Goal: Task Accomplishment & Management: Use online tool/utility

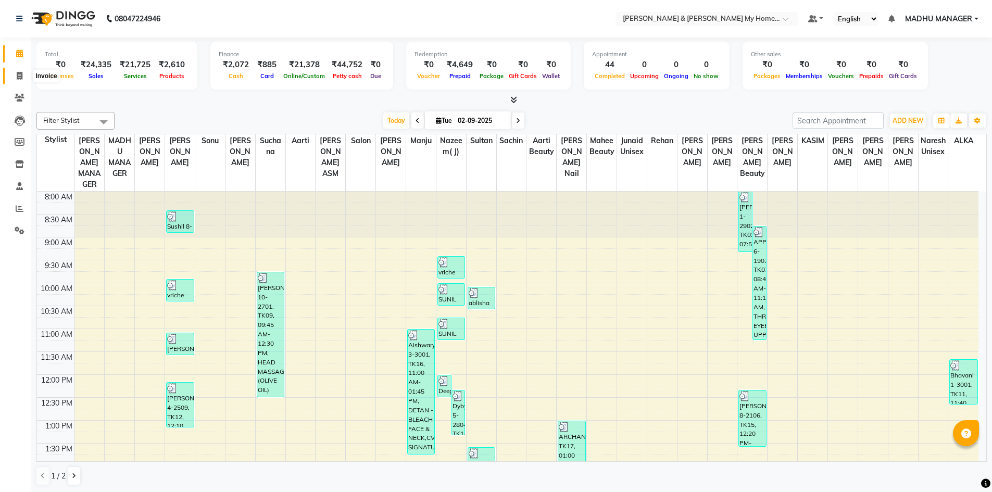
click at [17, 72] on icon at bounding box center [20, 76] width 6 height 8
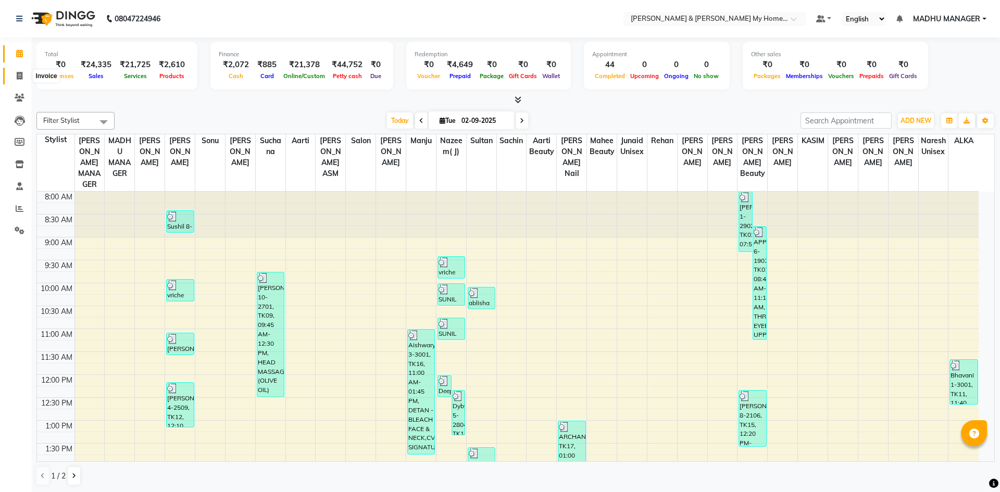
select select "8193"
select select "service"
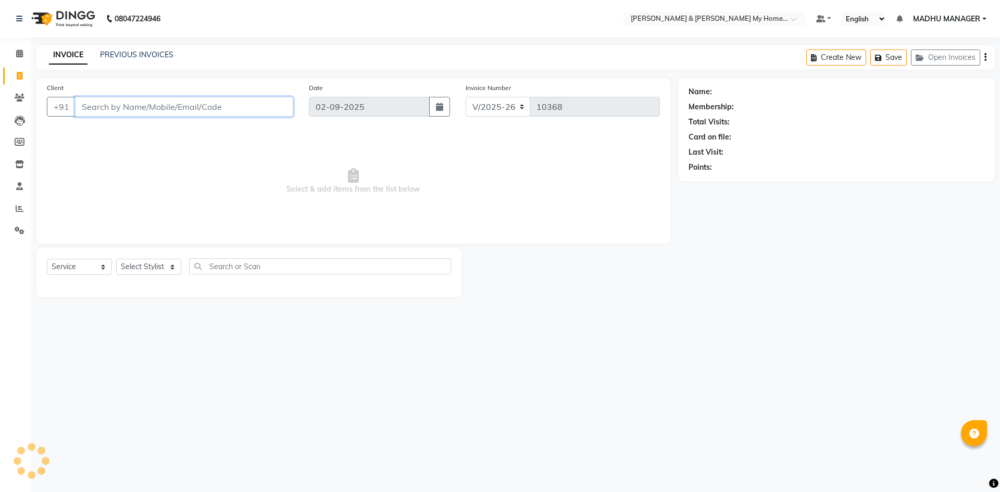
click at [174, 105] on input "Client" at bounding box center [184, 107] width 218 height 20
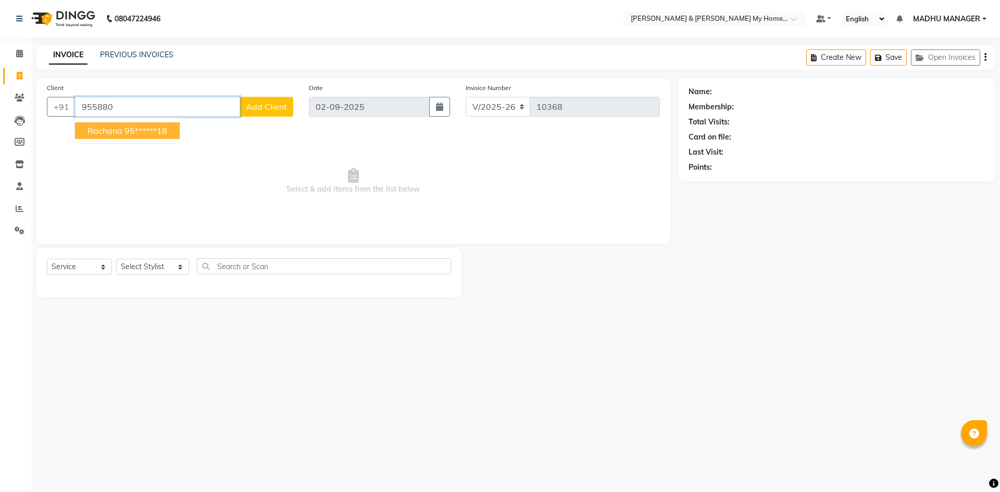
click at [132, 134] on ngb-highlight "95******18" at bounding box center [146, 131] width 43 height 10
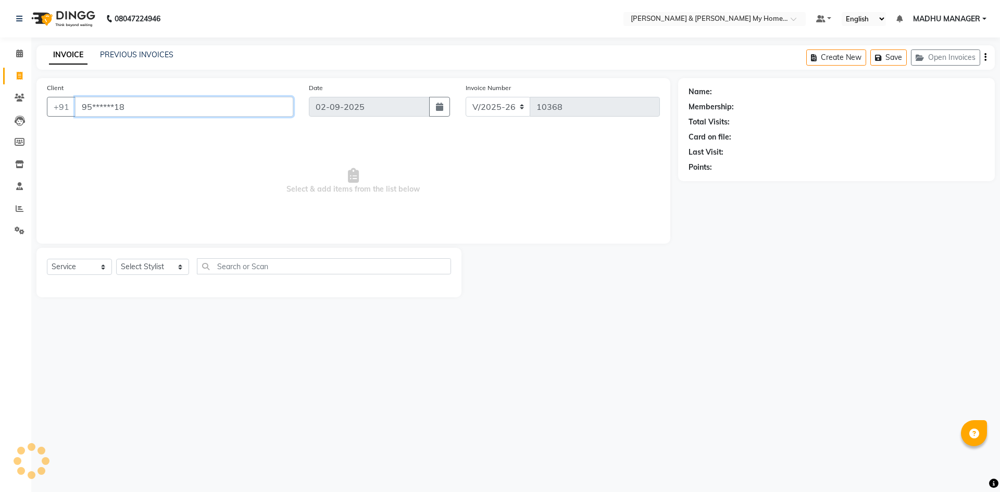
type input "95******18"
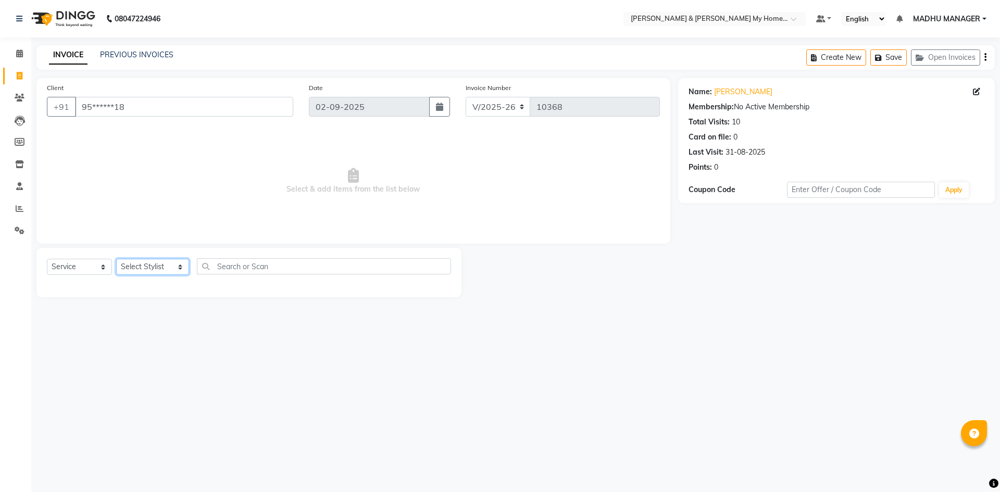
click at [142, 267] on select "Select Stylist Aadil Aarti Aarti Beauty Akanksha Beauty akanksha Nail ALKA Anki…" at bounding box center [152, 267] width 73 height 16
select select "77261"
click at [116, 259] on select "Select Stylist Aadil Aarti Aarti Beauty Akanksha Beauty akanksha Nail ALKA Anki…" at bounding box center [152, 267] width 73 height 16
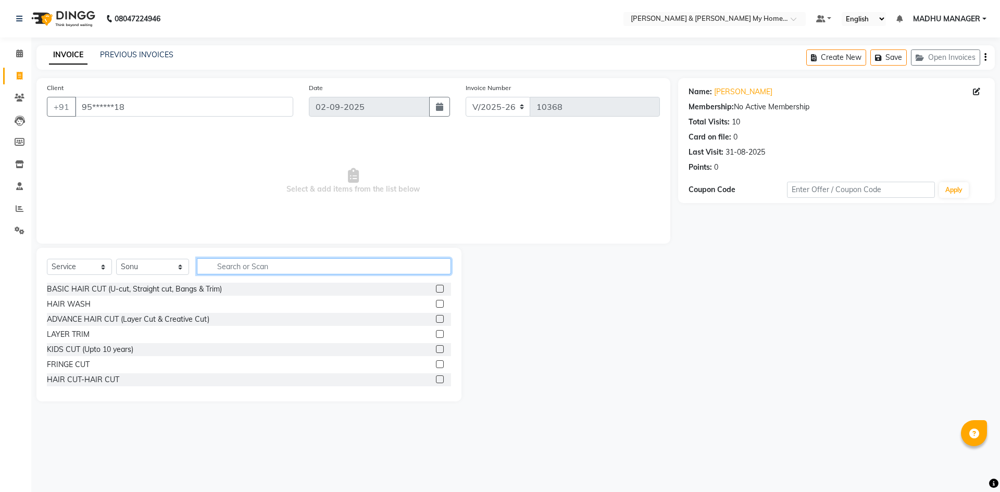
click at [234, 265] on input "text" at bounding box center [324, 266] width 254 height 16
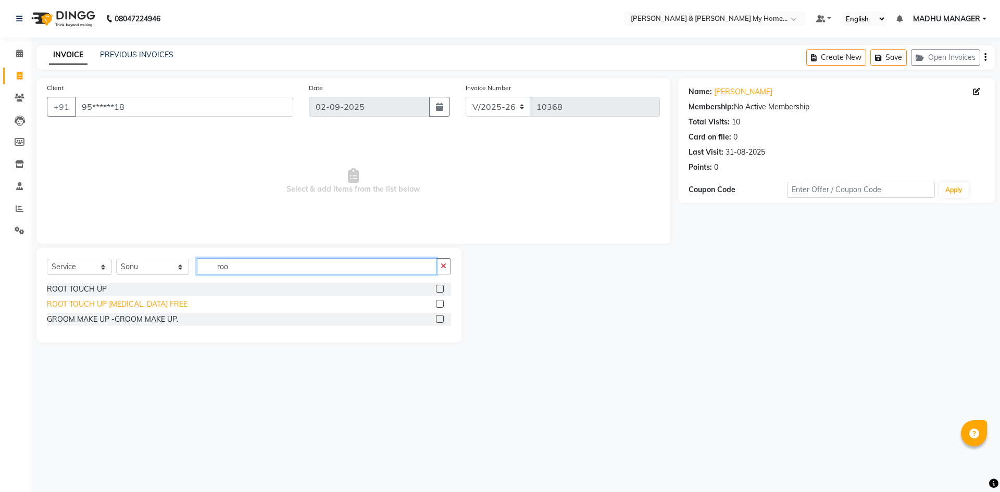
type input "roo"
click at [147, 305] on div "ROOT TOUCH UP AMMONIA FREE" at bounding box center [117, 304] width 141 height 11
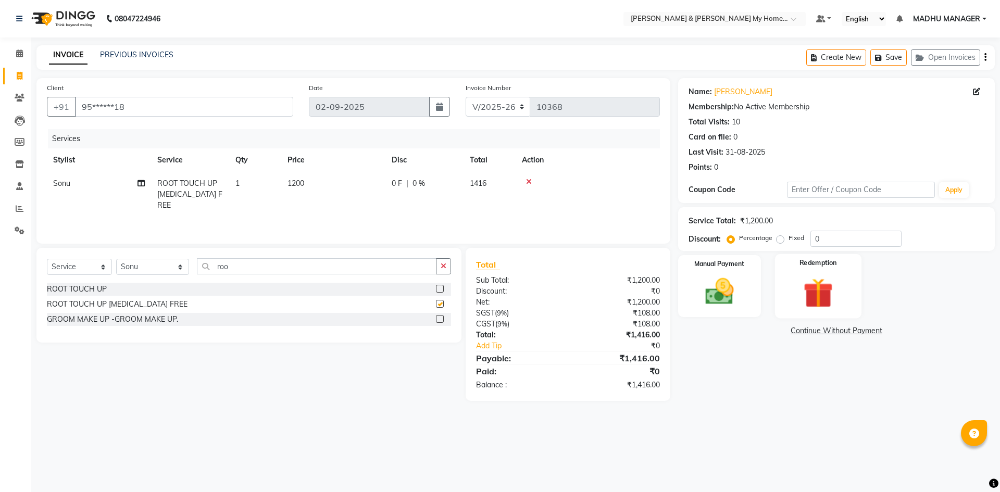
checkbox input "false"
click at [89, 290] on div "ROOT TOUCH UP" at bounding box center [77, 289] width 60 height 11
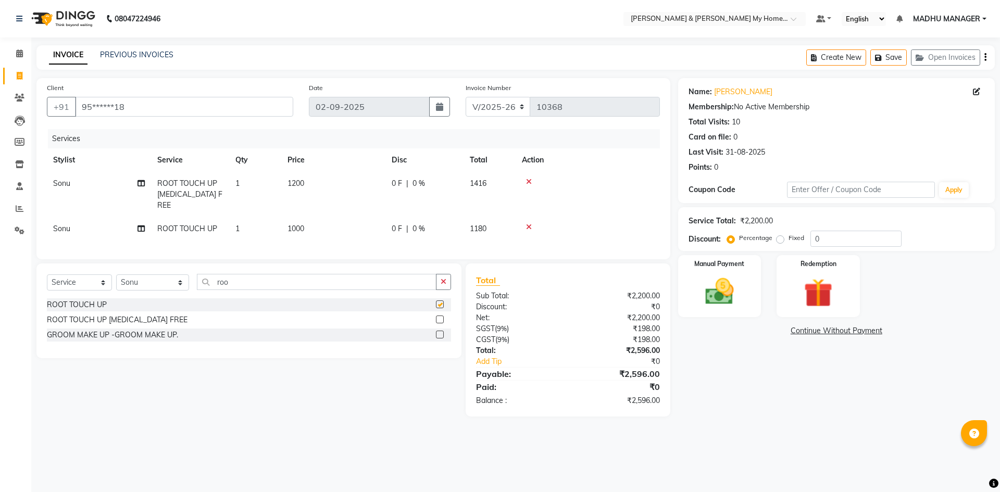
checkbox input "false"
click at [300, 183] on span "1200" at bounding box center [296, 183] width 17 height 9
select select "77261"
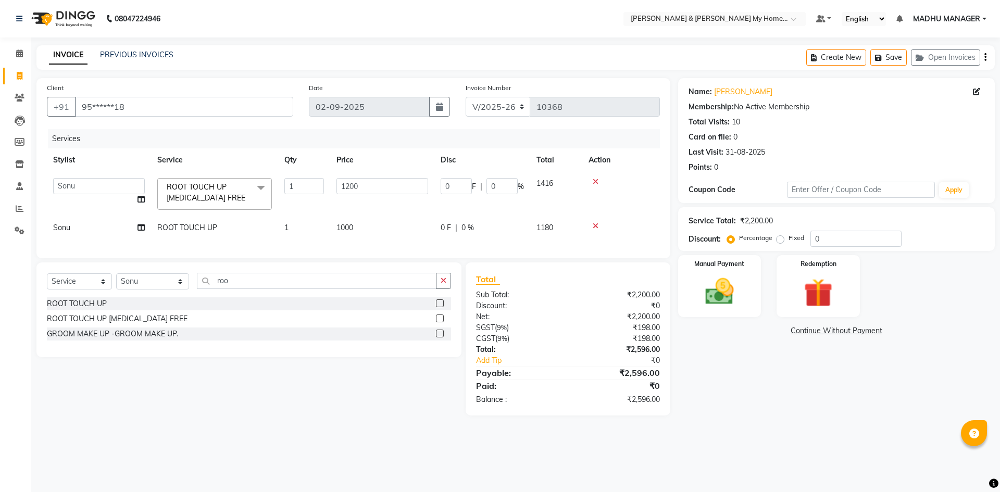
click at [594, 181] on icon at bounding box center [596, 181] width 6 height 7
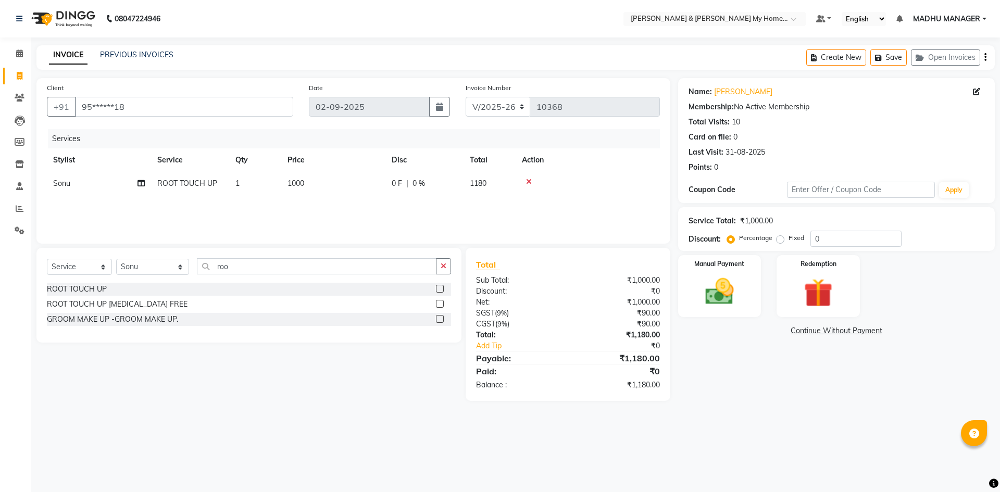
click at [298, 183] on span "1000" at bounding box center [296, 183] width 17 height 9
select select "77261"
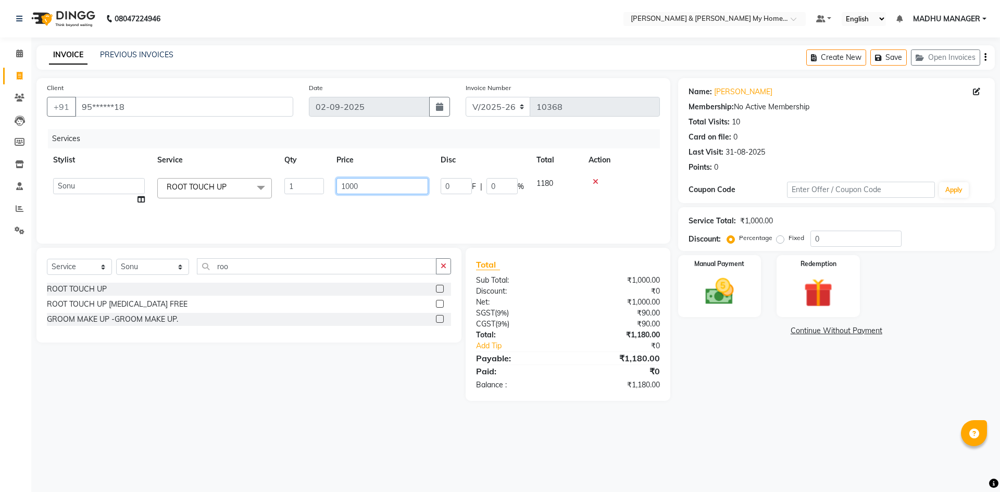
click at [353, 186] on input "1000" at bounding box center [383, 186] width 92 height 16
type input "1200"
click at [359, 222] on div "Services Stylist Service Qty Price Disc Total Action Aadil Aarti Aarti Beauty A…" at bounding box center [353, 181] width 613 height 104
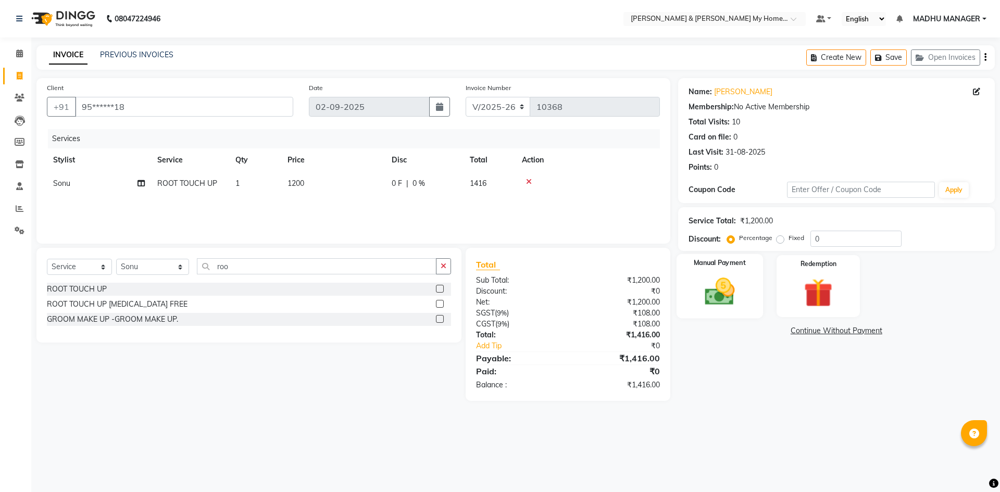
drag, startPoint x: 731, startPoint y: 290, endPoint x: 726, endPoint y: 298, distance: 9.8
click at [731, 290] on img at bounding box center [719, 292] width 48 height 34
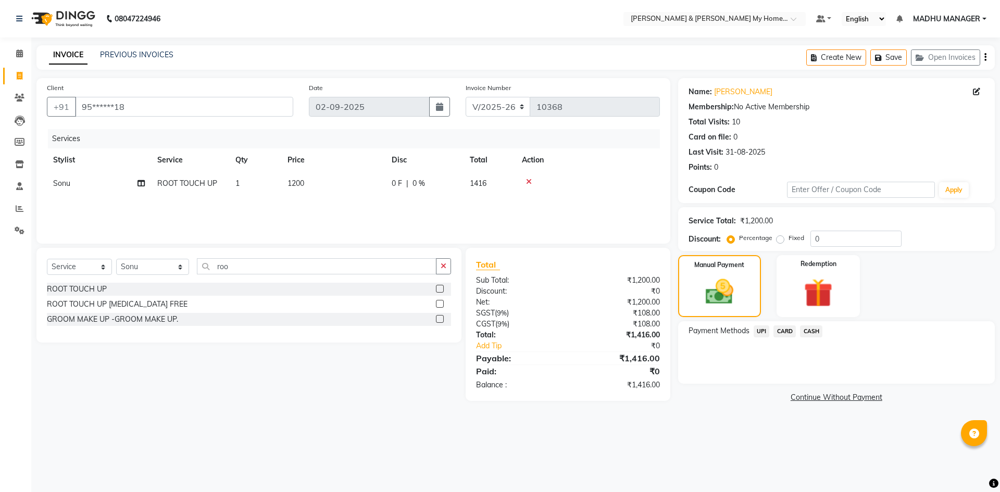
click at [761, 333] on span "UPI" at bounding box center [762, 332] width 16 height 12
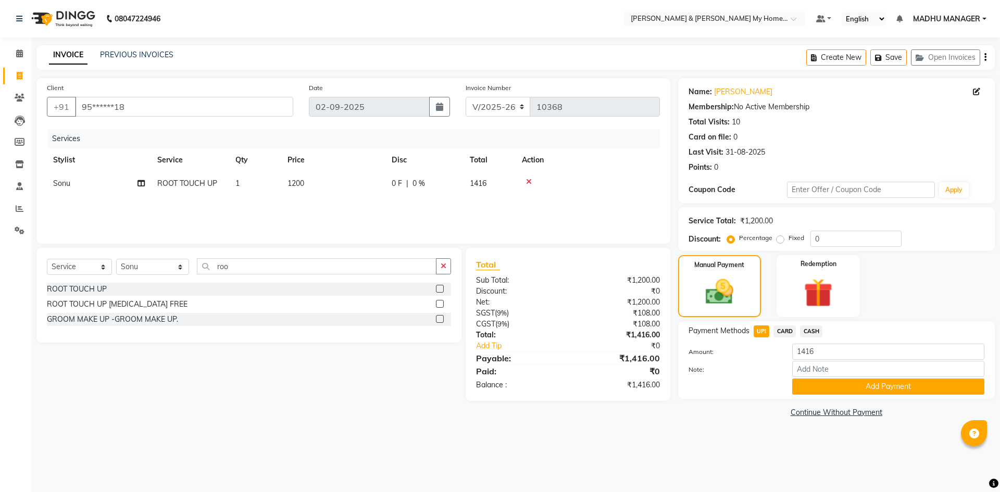
click at [885, 387] on button "Add Payment" at bounding box center [888, 387] width 192 height 16
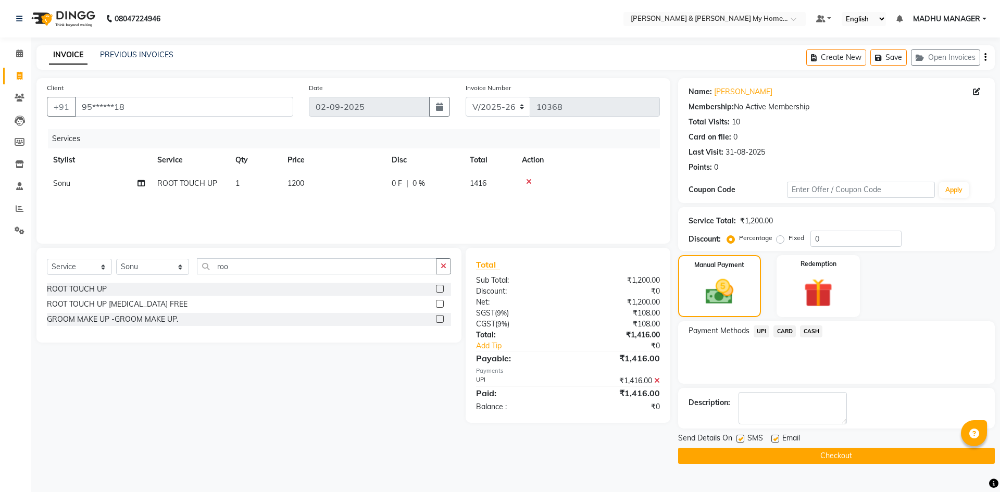
click at [844, 453] on button "Checkout" at bounding box center [836, 456] width 317 height 16
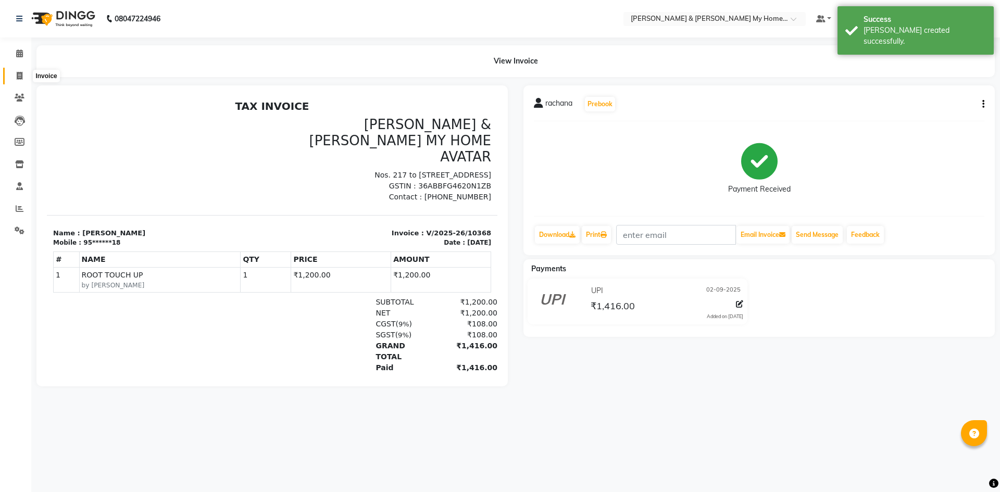
click at [23, 76] on span at bounding box center [19, 76] width 18 height 12
select select "8193"
select select "service"
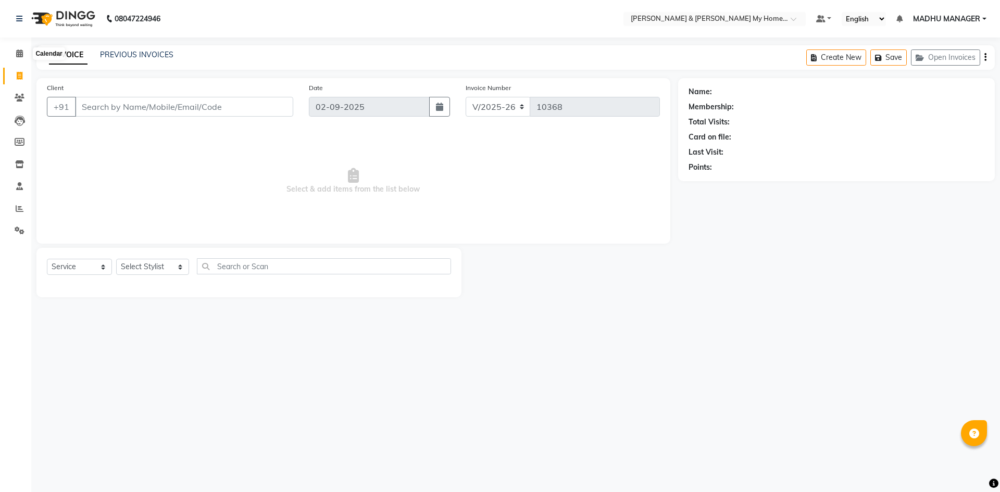
select select "8193"
select select "service"
click at [15, 49] on span at bounding box center [19, 54] width 18 height 12
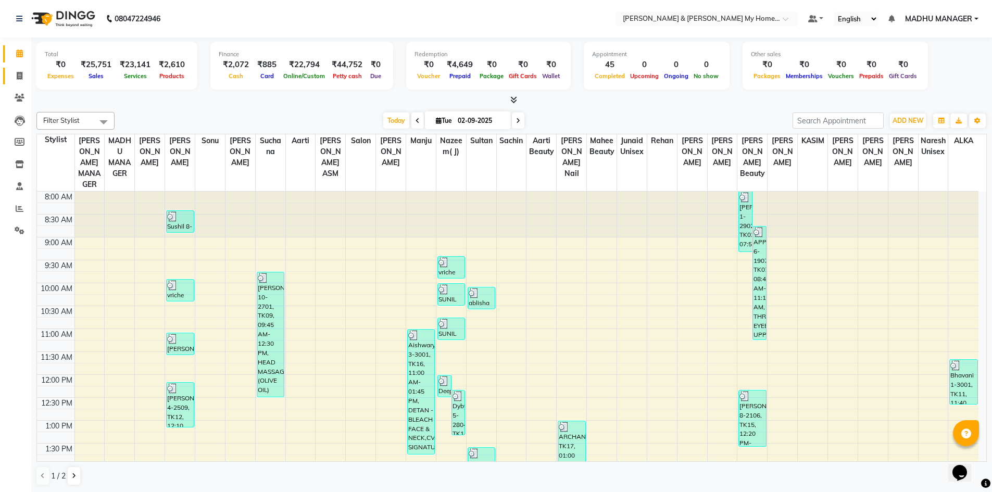
click at [17, 69] on link "Invoice" at bounding box center [15, 76] width 25 height 17
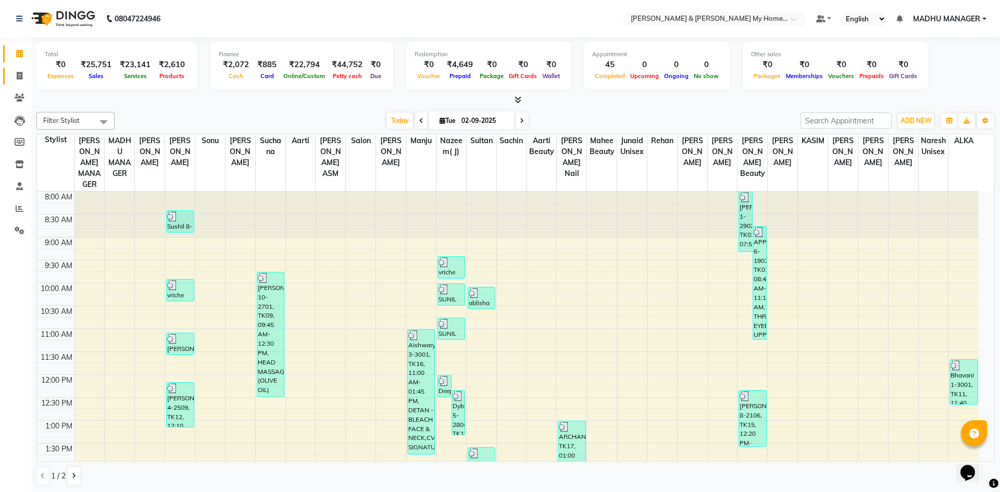
select select "8193"
select select "service"
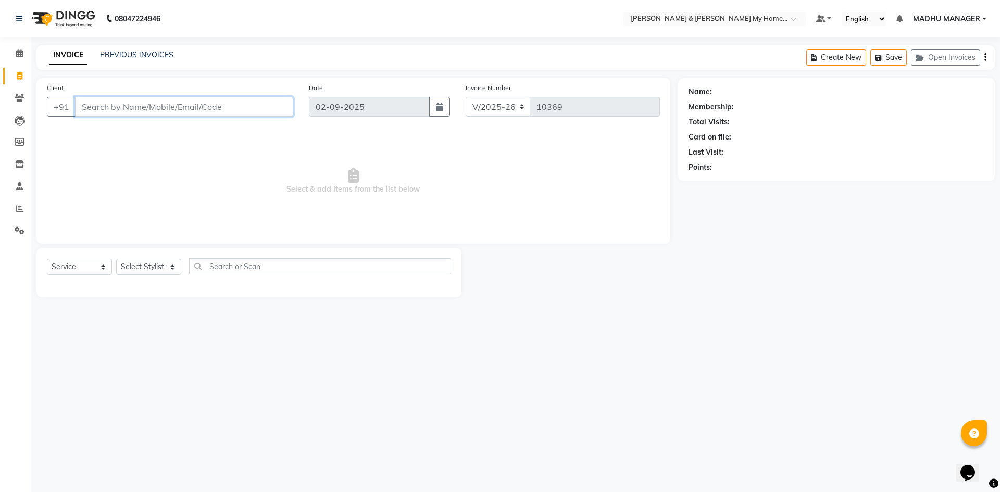
click at [161, 106] on input "Client" at bounding box center [184, 107] width 218 height 20
click at [145, 269] on select "Select Stylist Aadil Aarti Aarti Beauty Akanksha Beauty akanksha Nail ALKA Anki…" at bounding box center [152, 267] width 73 height 16
select select "77257"
click at [116, 259] on select "Select Stylist Aadil Aarti Aarti Beauty Akanksha Beauty akanksha Nail ALKA Anki…" at bounding box center [152, 267] width 73 height 16
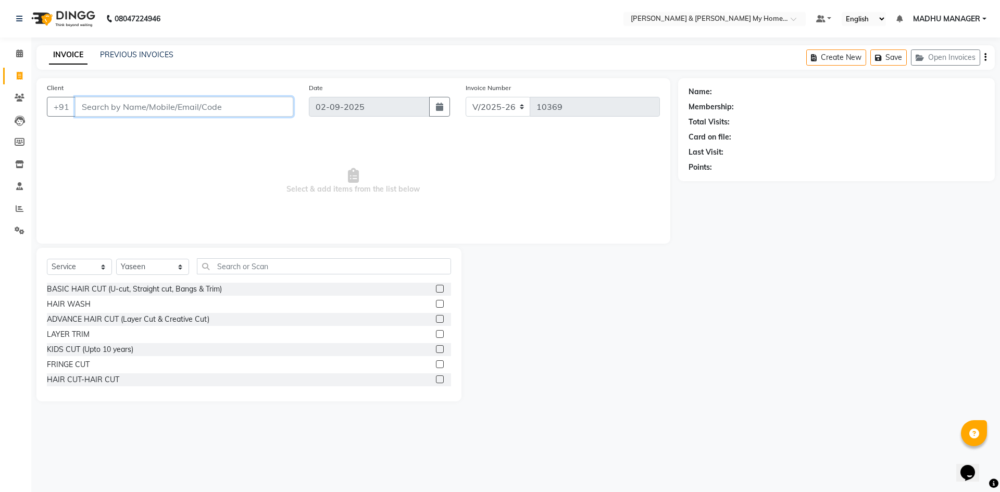
click at [211, 104] on input "Client" at bounding box center [184, 107] width 218 height 20
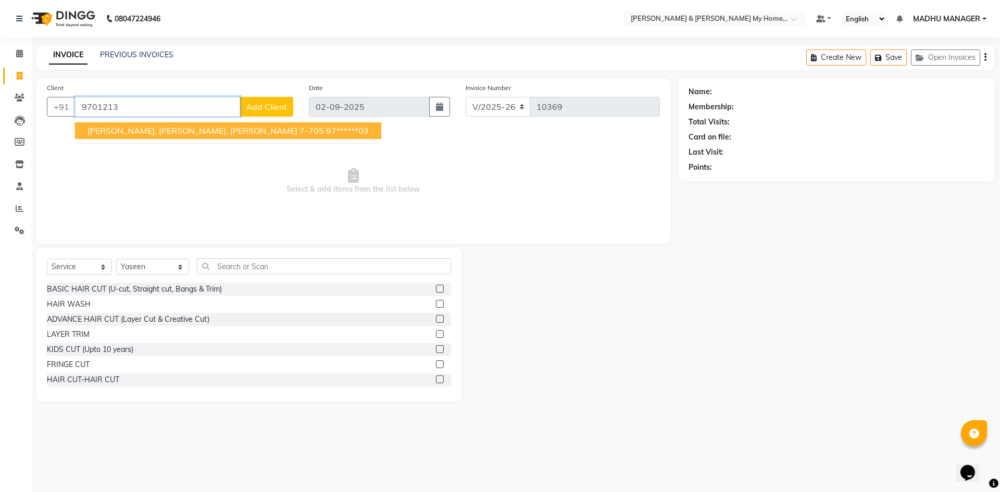
drag, startPoint x: 198, startPoint y: 127, endPoint x: 300, endPoint y: 300, distance: 200.8
click at [198, 128] on span "Dharmani Karri, Roop Kumar Reddy, Dattu, Susmitha 7-705" at bounding box center [206, 131] width 237 height 10
type input "97******03"
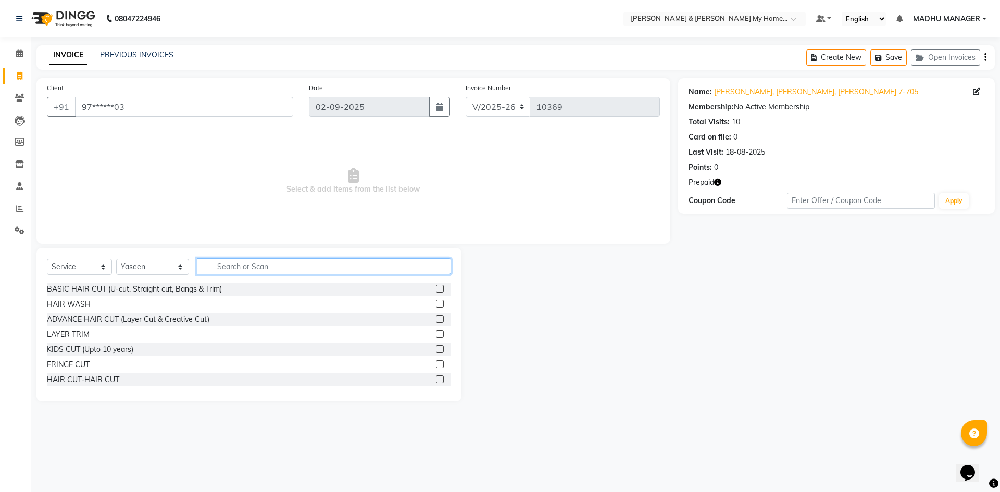
click at [228, 267] on input "text" at bounding box center [324, 266] width 254 height 16
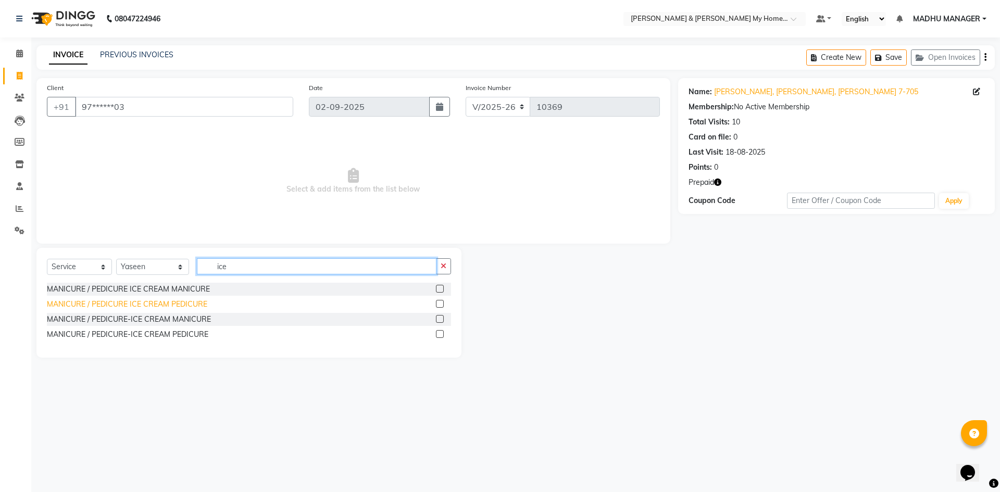
type input "ice"
click at [181, 306] on div "MANICURE / PEDICURE ICE CREAM PEDICURE" at bounding box center [127, 304] width 160 height 11
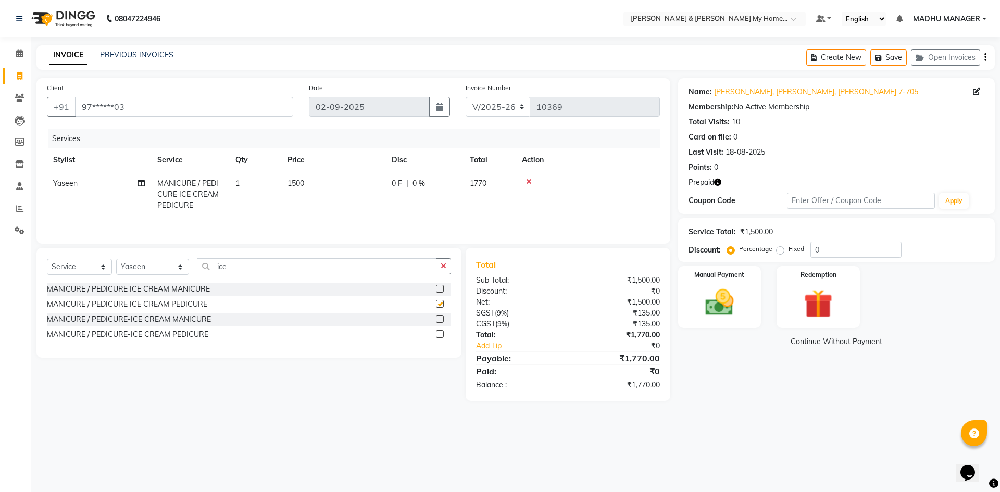
checkbox input "false"
click at [844, 313] on div "Redemption" at bounding box center [818, 297] width 86 height 64
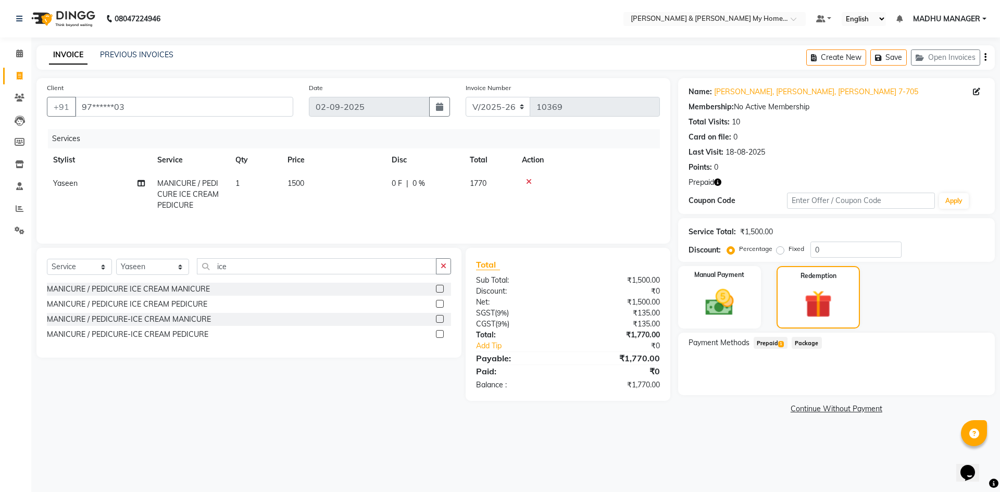
click at [767, 343] on span "Prepaid 1" at bounding box center [771, 343] width 34 height 12
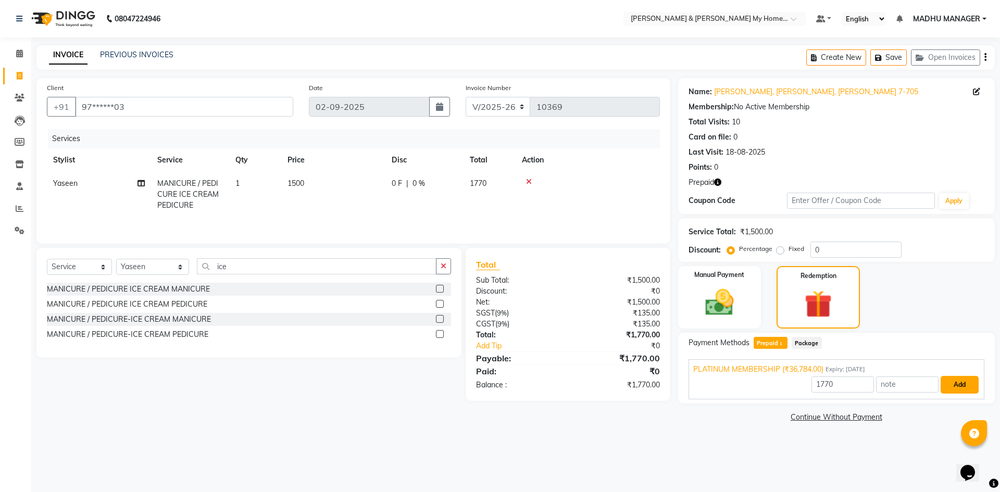
click at [966, 385] on button "Add" at bounding box center [960, 385] width 38 height 18
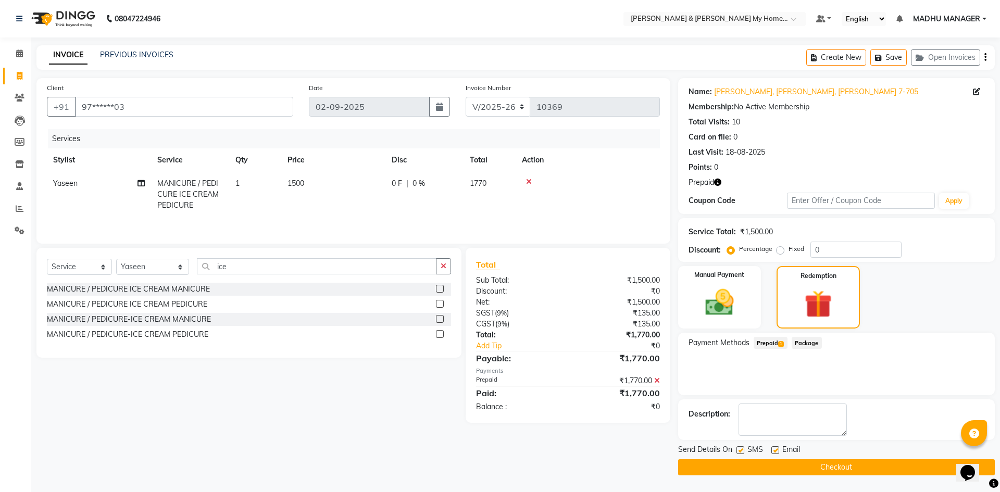
click at [836, 470] on button "Checkout" at bounding box center [836, 467] width 317 height 16
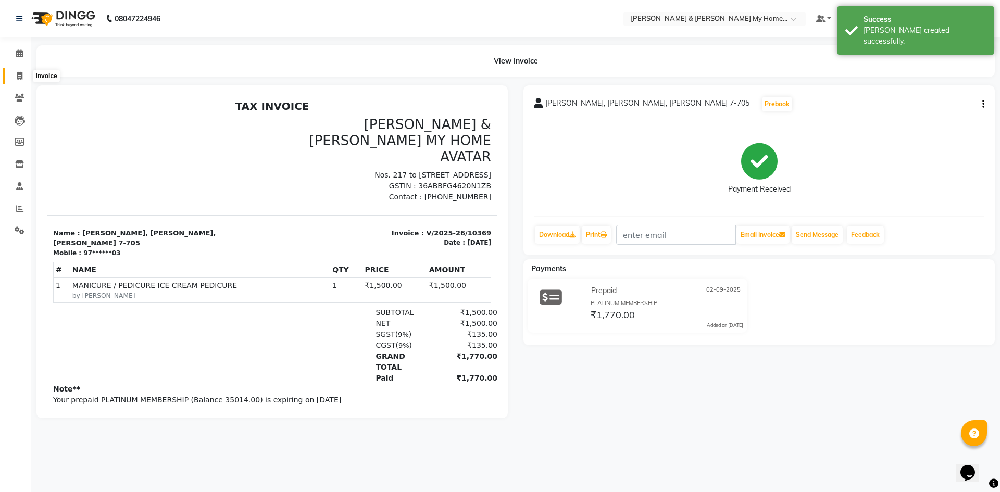
click at [20, 77] on icon at bounding box center [20, 76] width 6 height 8
select select "8193"
select select "service"
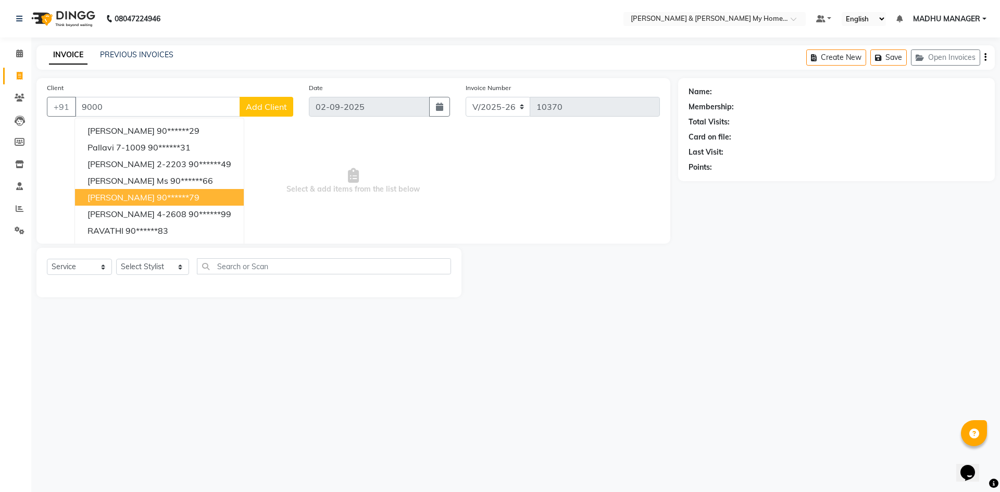
click at [157, 196] on ngb-highlight "90******79" at bounding box center [178, 197] width 43 height 10
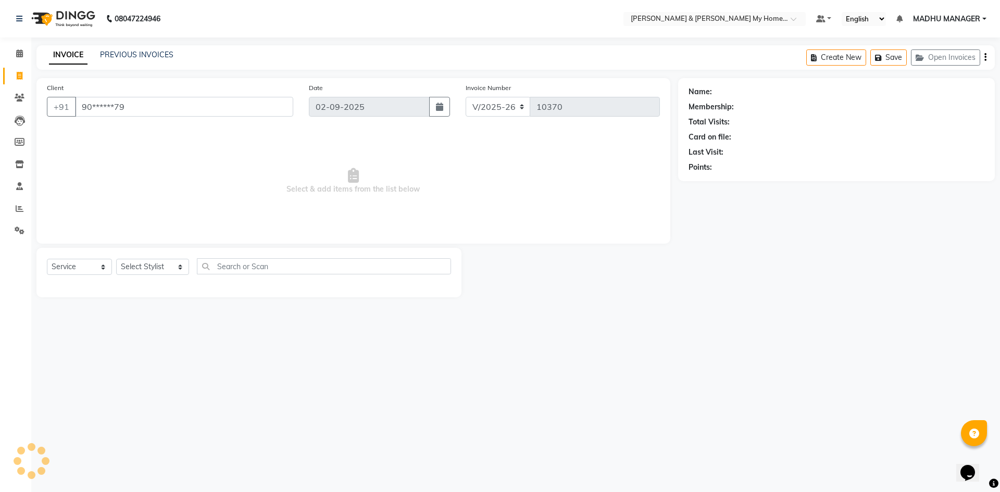
type input "90******79"
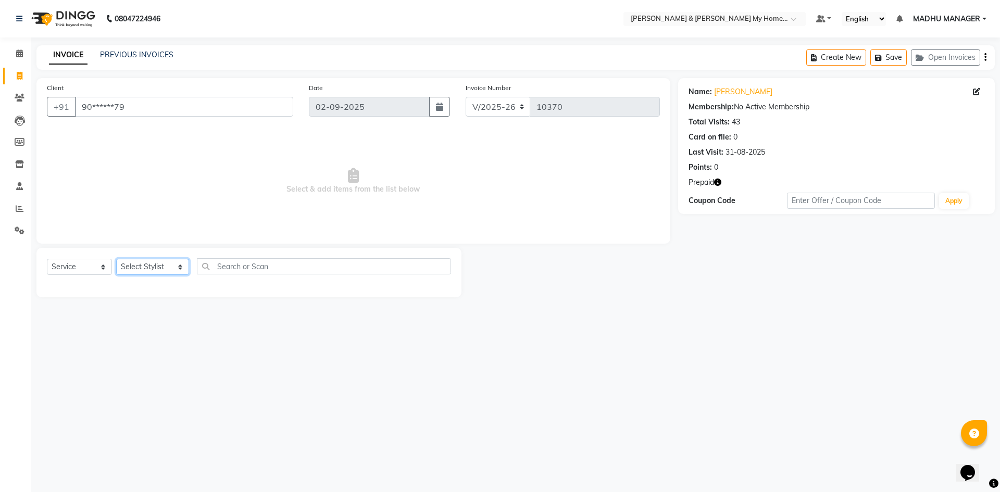
click at [148, 265] on select "Select Stylist Aadil Aarti Aarti Beauty Akanksha Beauty akanksha Nail ALKA Anki…" at bounding box center [152, 267] width 73 height 16
select select "77258"
click at [116, 259] on select "Select Stylist Aadil Aarti Aarti Beauty Akanksha Beauty akanksha Nail ALKA Anki…" at bounding box center [152, 267] width 73 height 16
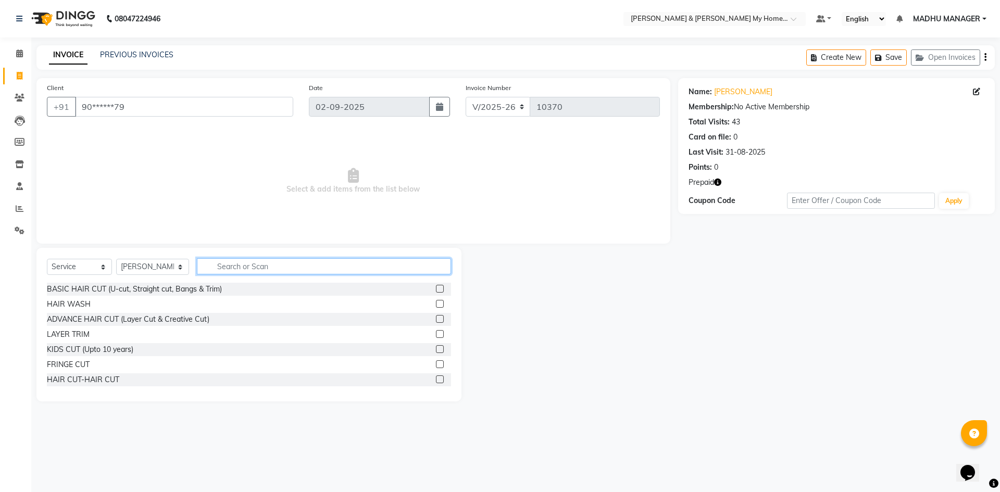
click at [246, 266] on input "text" at bounding box center [324, 266] width 254 height 16
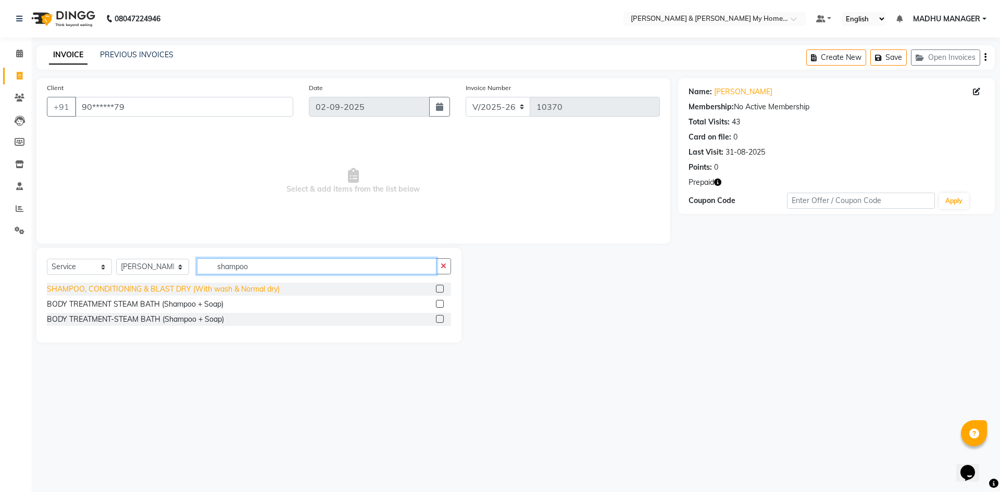
type input "shampoo"
click at [196, 284] on div "SHAMPOO, CONDITIONING & BLAST DRY (With wash & Normal dry)" at bounding box center [163, 289] width 233 height 11
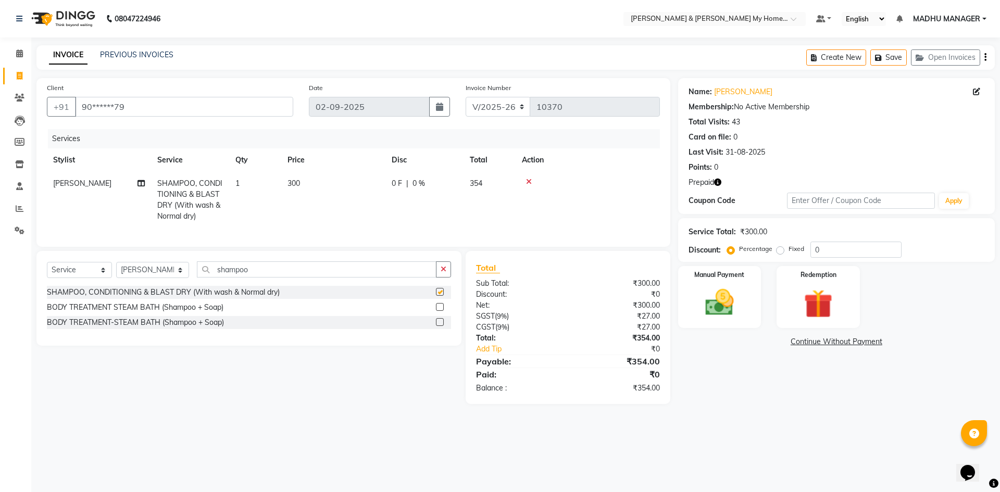
checkbox input "false"
click at [292, 187] on span "300" at bounding box center [294, 183] width 13 height 9
select select "77258"
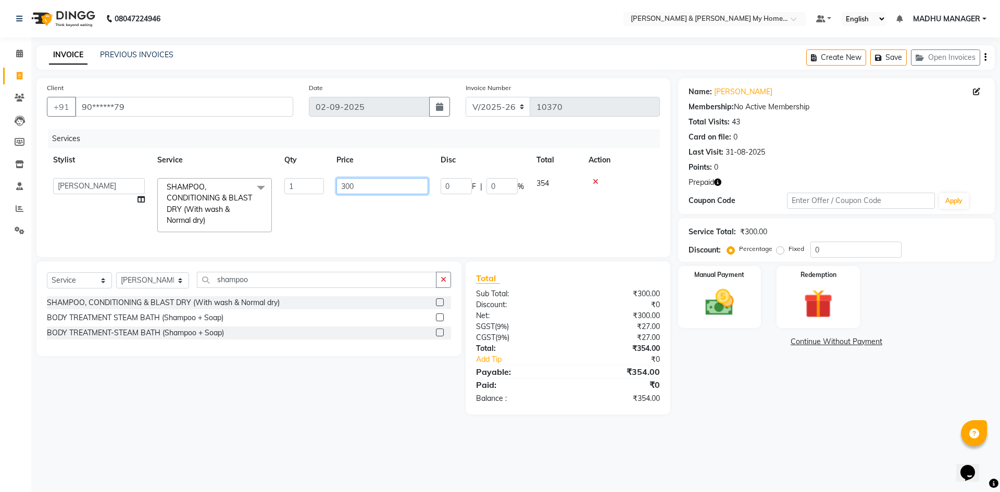
click at [347, 179] on input "300" at bounding box center [383, 186] width 92 height 16
type input "500"
click at [370, 222] on td "500" at bounding box center [382, 205] width 104 height 67
select select "77258"
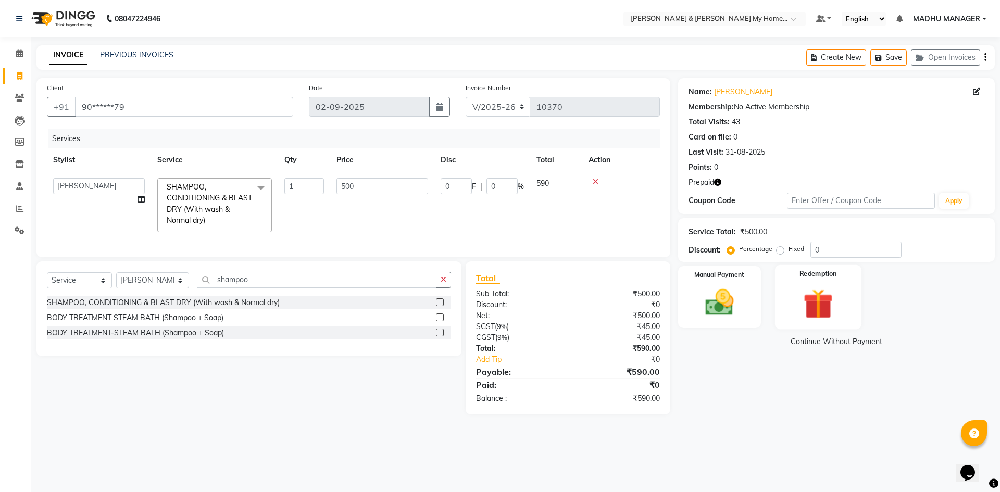
click at [786, 304] on div "Redemption" at bounding box center [818, 297] width 86 height 64
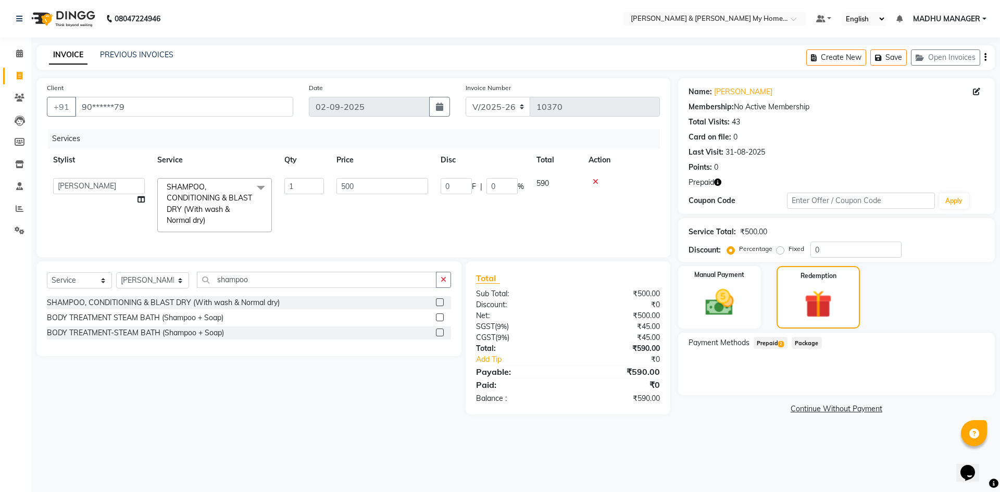
click at [767, 343] on span "Prepaid 2" at bounding box center [771, 343] width 34 height 12
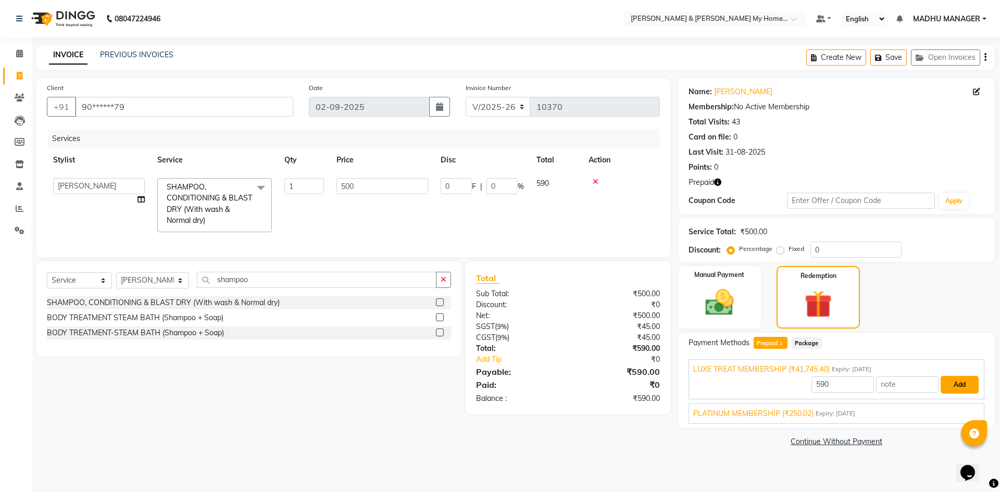
click at [957, 382] on button "Add" at bounding box center [960, 385] width 38 height 18
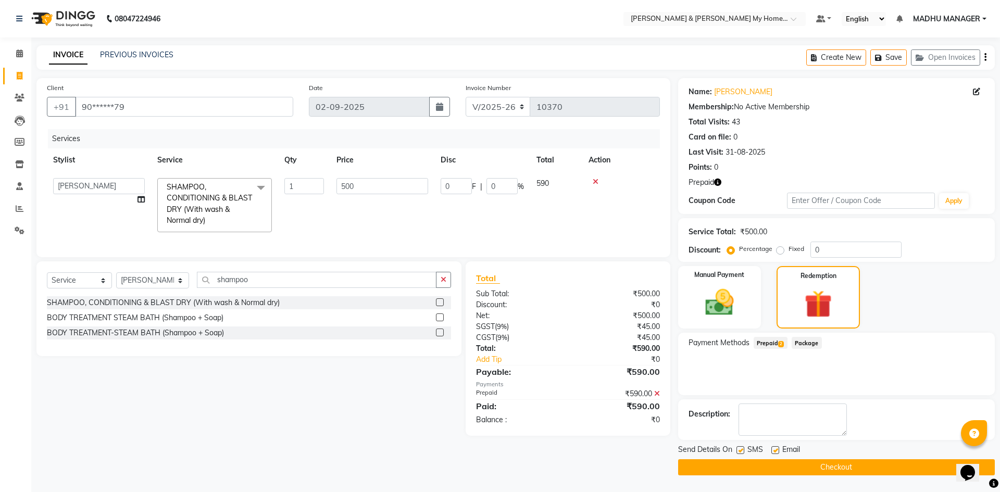
click at [823, 468] on button "Checkout" at bounding box center [836, 467] width 317 height 16
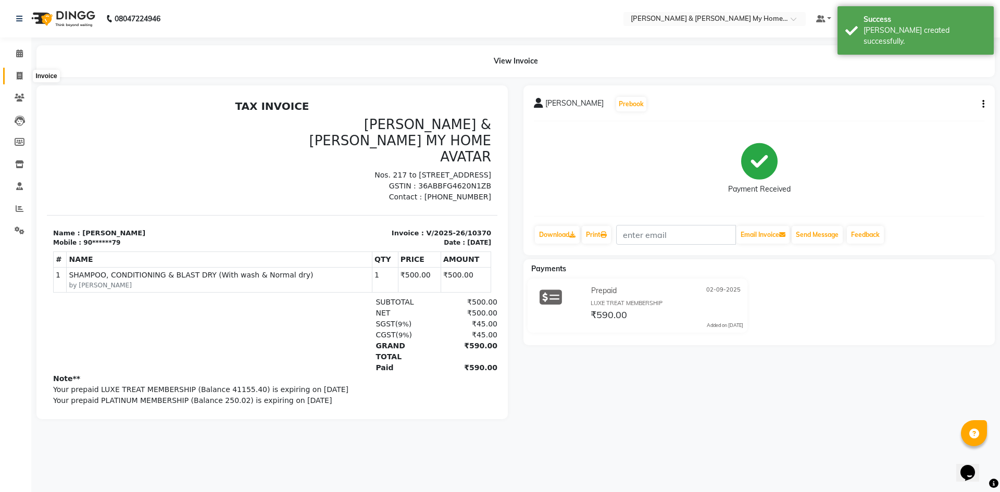
click at [20, 76] on icon at bounding box center [20, 76] width 6 height 8
select select "8193"
select select "service"
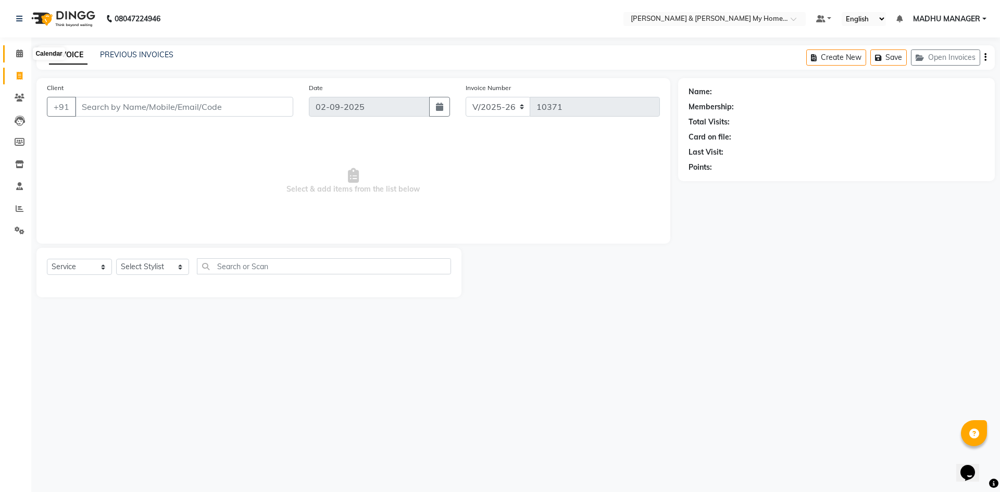
click at [19, 57] on icon at bounding box center [19, 53] width 7 height 8
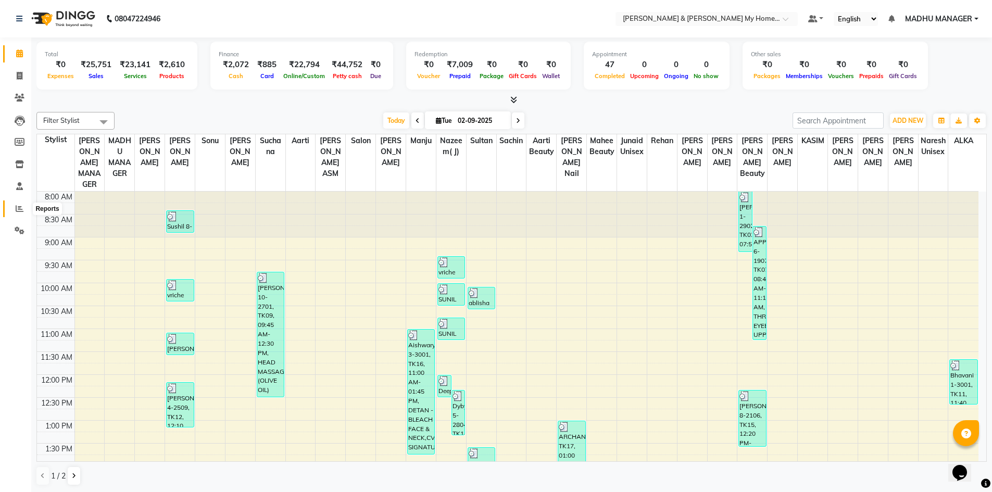
click at [17, 210] on icon at bounding box center [20, 209] width 8 height 8
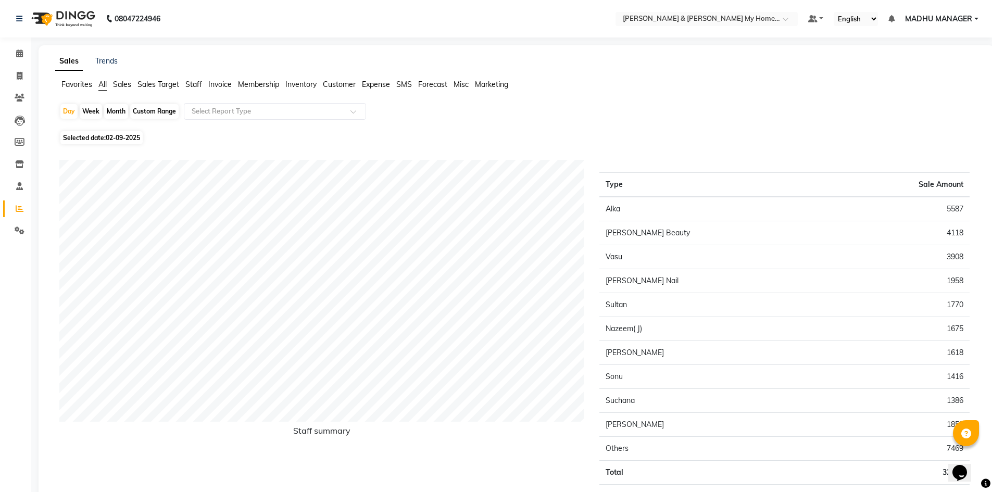
click at [351, 85] on span "Customer" at bounding box center [339, 84] width 33 height 9
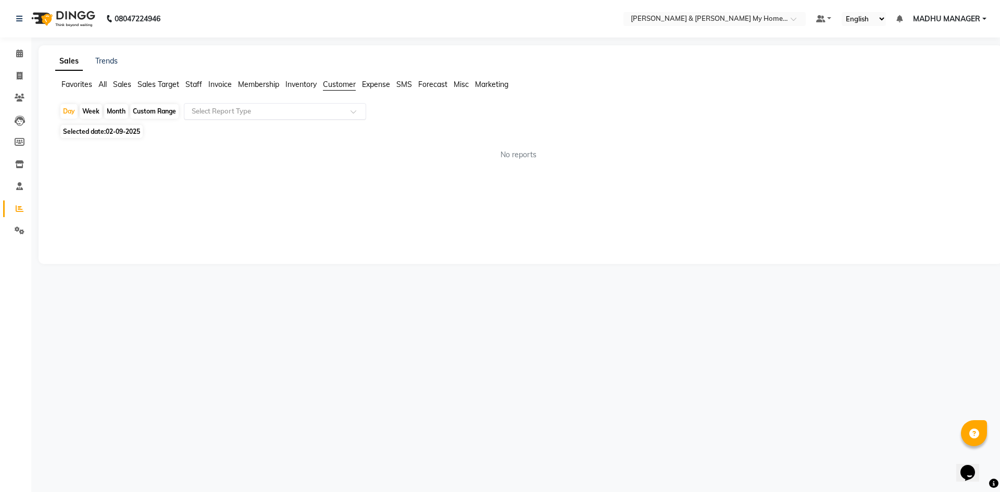
click at [318, 114] on input "text" at bounding box center [265, 111] width 150 height 10
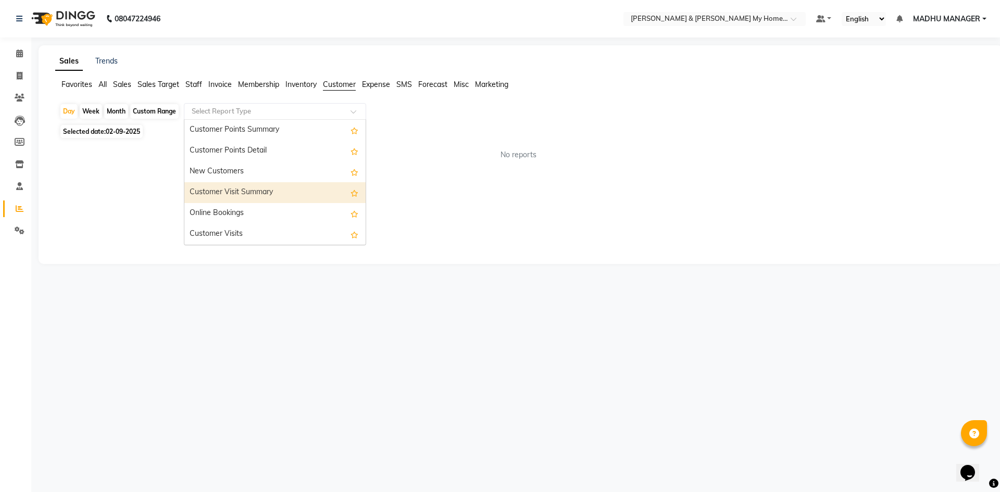
click at [262, 192] on div "Customer Visit Summary" at bounding box center [274, 192] width 181 height 21
select select "csv"
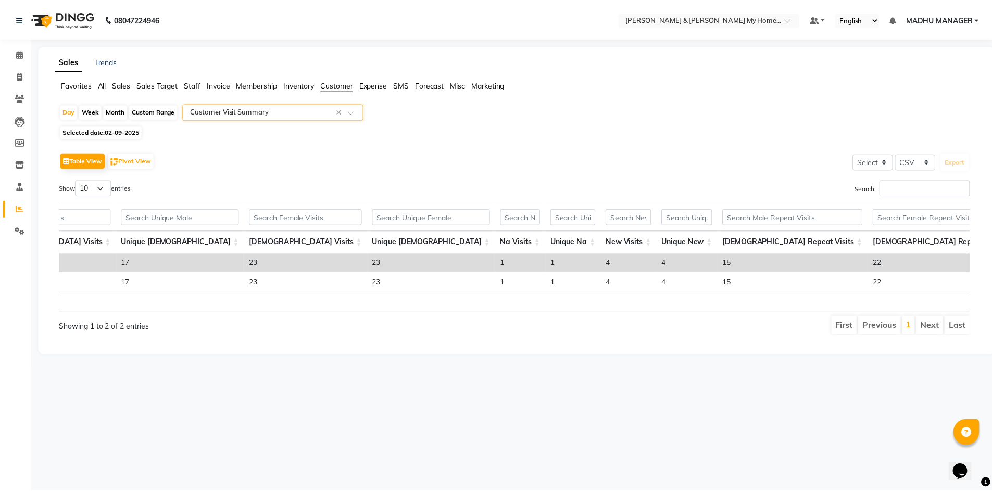
scroll to position [0, 166]
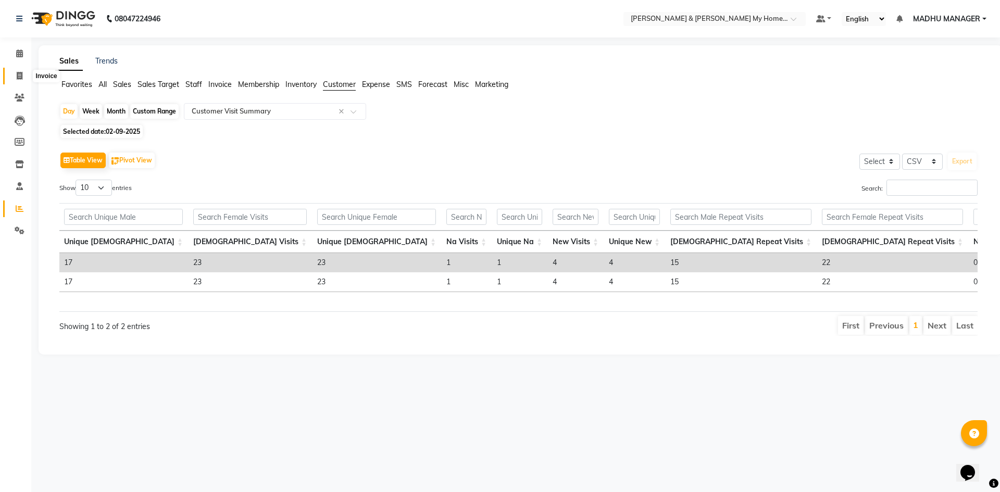
click at [24, 72] on span at bounding box center [19, 76] width 18 height 12
select select "8193"
select select "service"
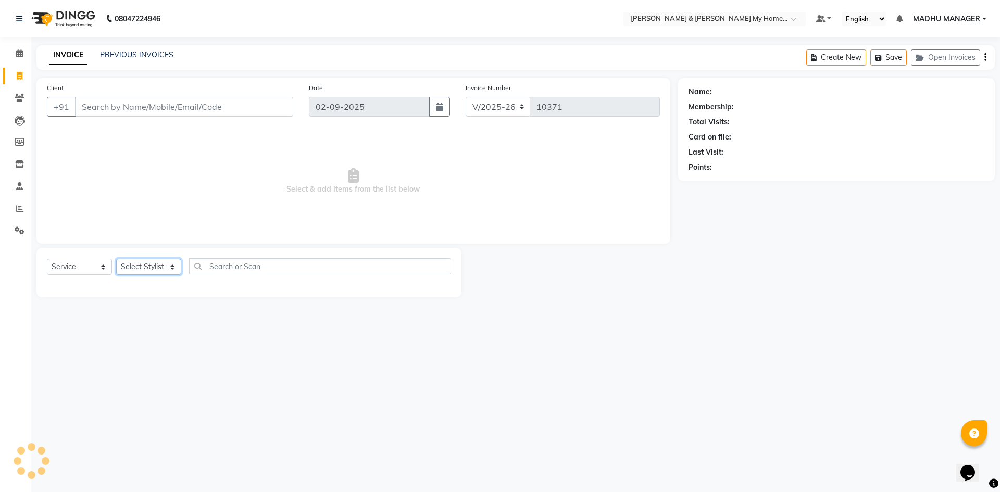
click at [152, 259] on select "Select Stylist" at bounding box center [148, 267] width 65 height 16
click at [137, 267] on select "Select Stylist" at bounding box center [148, 267] width 65 height 16
click at [139, 266] on select "Select Stylist Aadil Aarti Aarti Beauty Akanksha Beauty akanksha Nail ALKA Anki…" at bounding box center [152, 267] width 73 height 16
select select "77830"
click at [116, 259] on select "Select Stylist Aadil Aarti Aarti Beauty Akanksha Beauty akanksha Nail ALKA Anki…" at bounding box center [152, 267] width 73 height 16
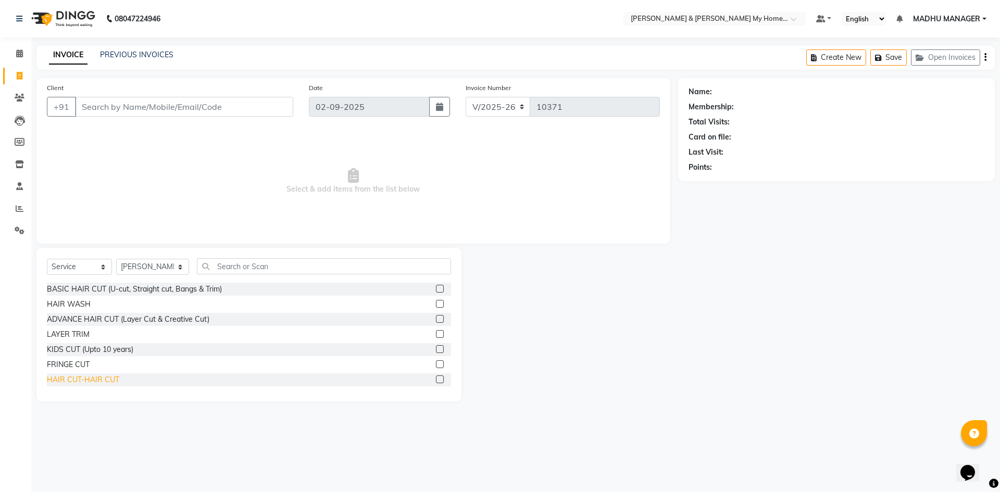
click at [101, 379] on div "HAIR CUT-HAIR CUT" at bounding box center [83, 380] width 72 height 11
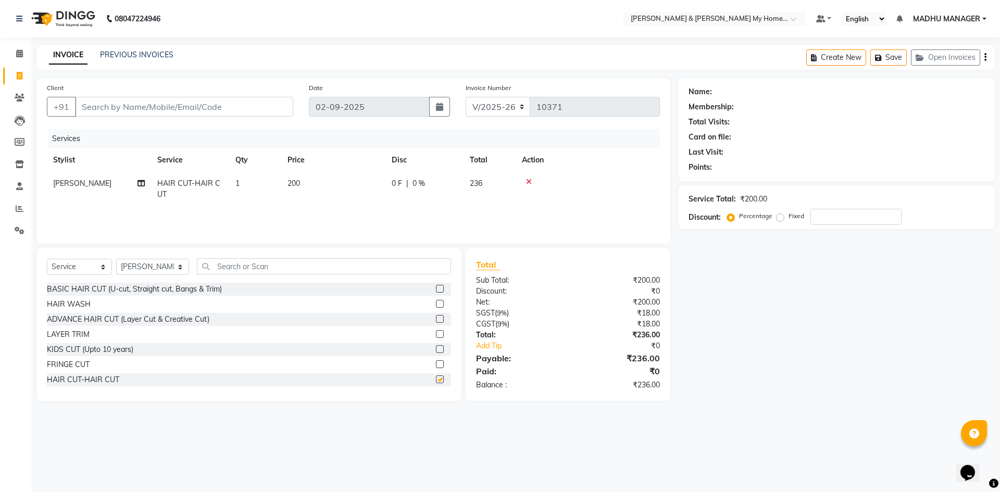
checkbox input "false"
click at [259, 269] on input "text" at bounding box center [324, 266] width 254 height 16
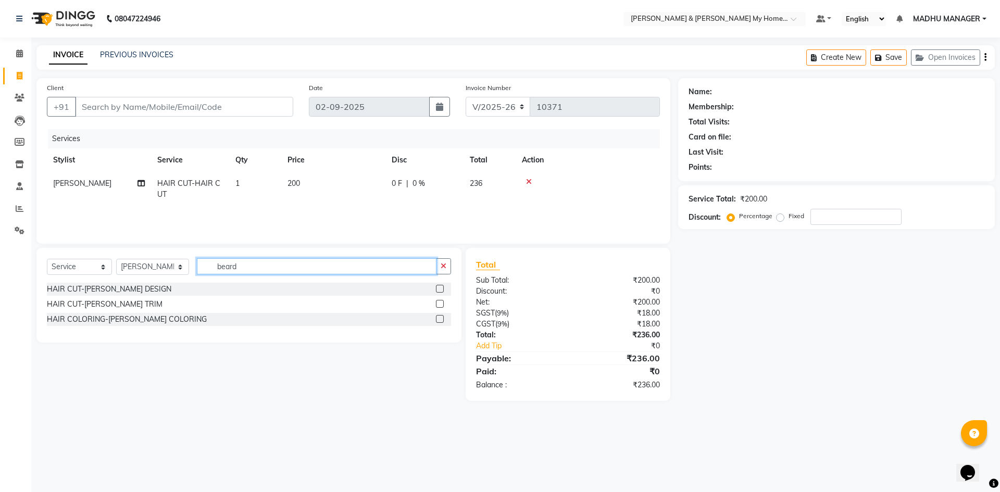
type input "beard"
click at [134, 283] on div "HAIR CUT-BEARD DESIGN" at bounding box center [249, 289] width 404 height 13
click at [126, 289] on div "HAIR CUT-BEARD DESIGN" at bounding box center [109, 289] width 125 height 11
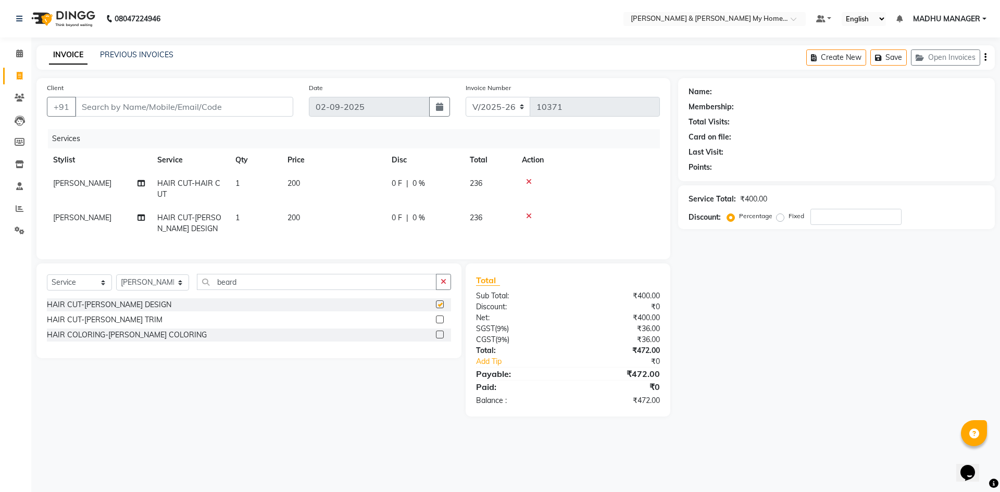
checkbox input "false"
click at [141, 341] on div "HAIR COLORING-BEARD COLORING" at bounding box center [127, 335] width 160 height 11
checkbox input "false"
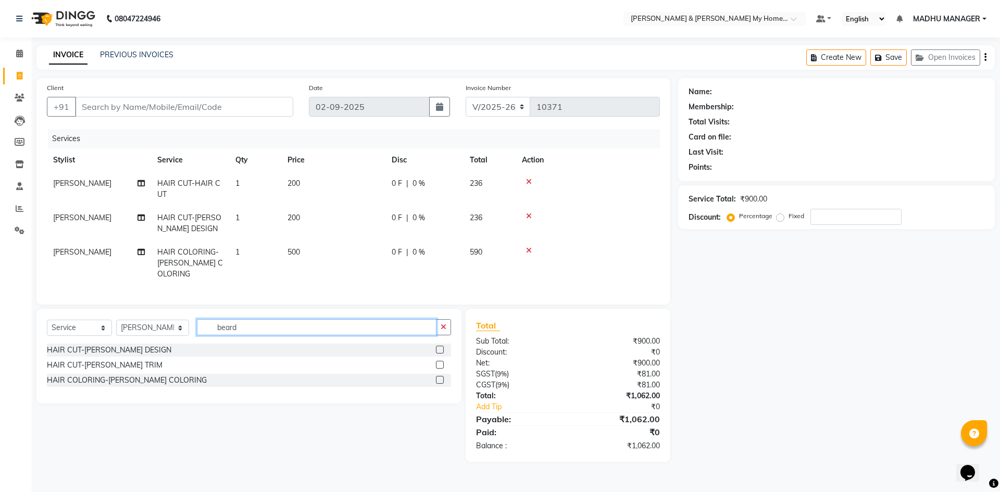
click at [236, 327] on input "beard" at bounding box center [317, 327] width 240 height 16
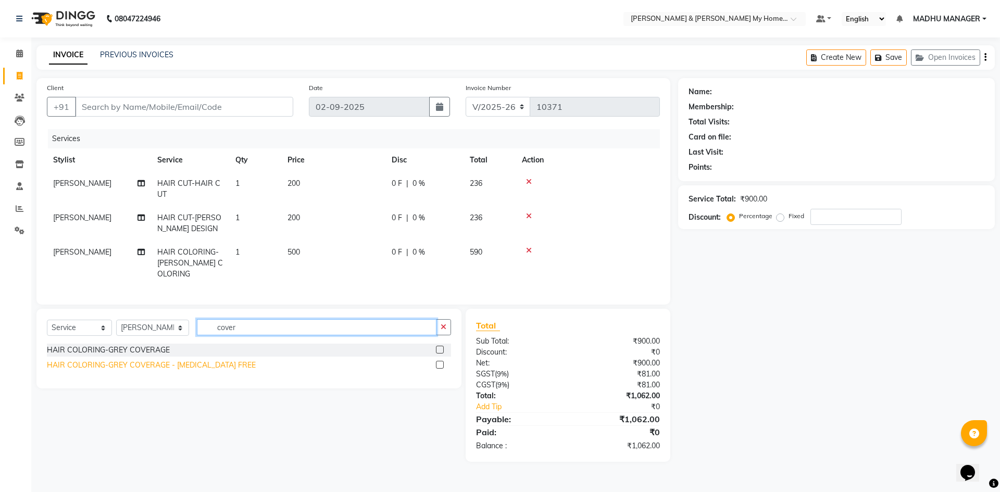
type input "cover"
click at [150, 363] on div "HAIR COLORING-GREY COVERAGE - AMMONIA FREE" at bounding box center [151, 365] width 209 height 11
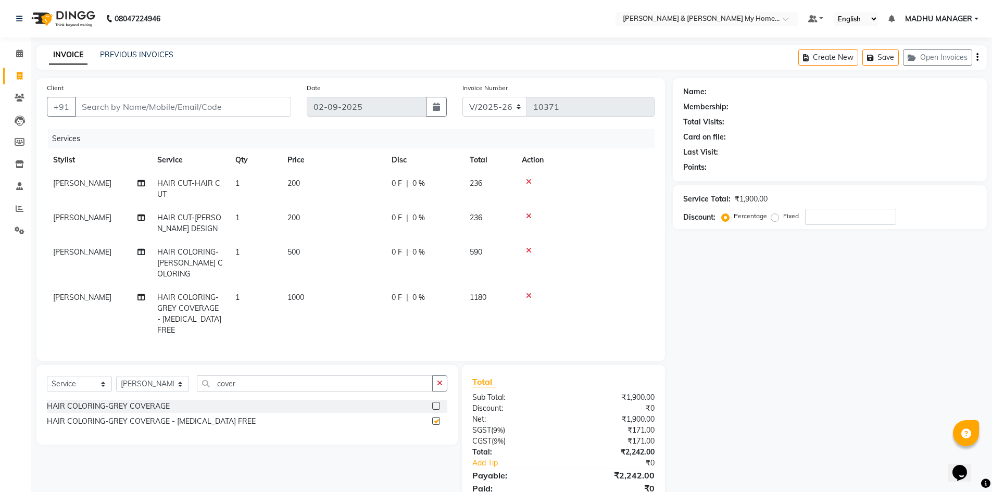
checkbox input "false"
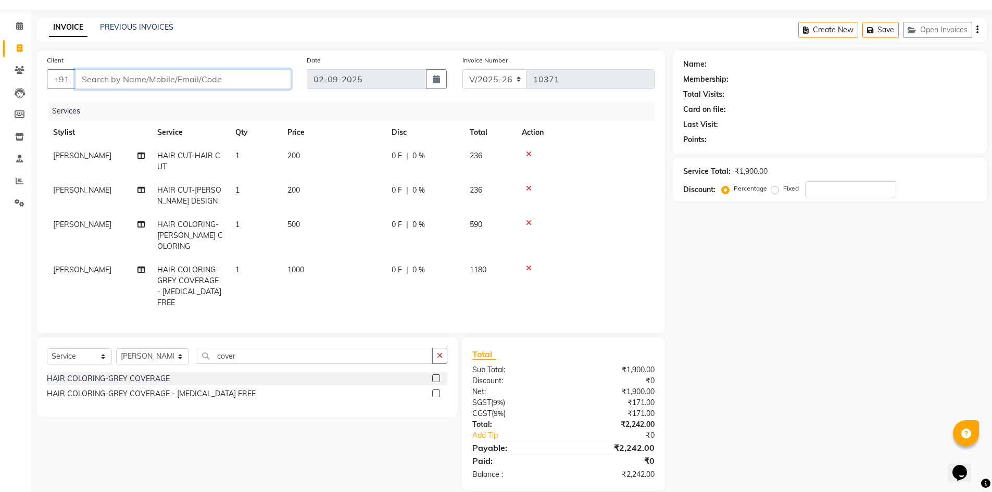
click at [210, 76] on input "Client" at bounding box center [183, 79] width 216 height 20
type input "9"
type input "0"
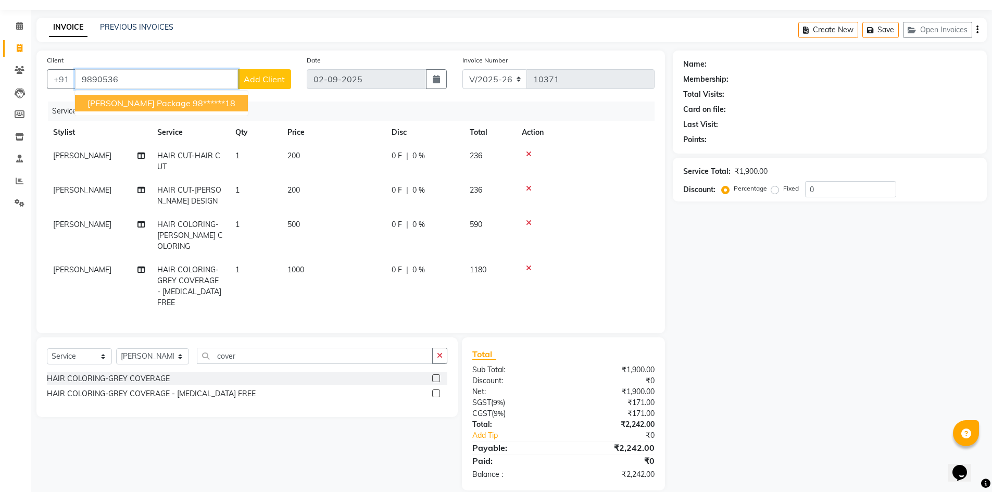
click at [193, 105] on ngb-highlight "98******18" at bounding box center [214, 103] width 43 height 10
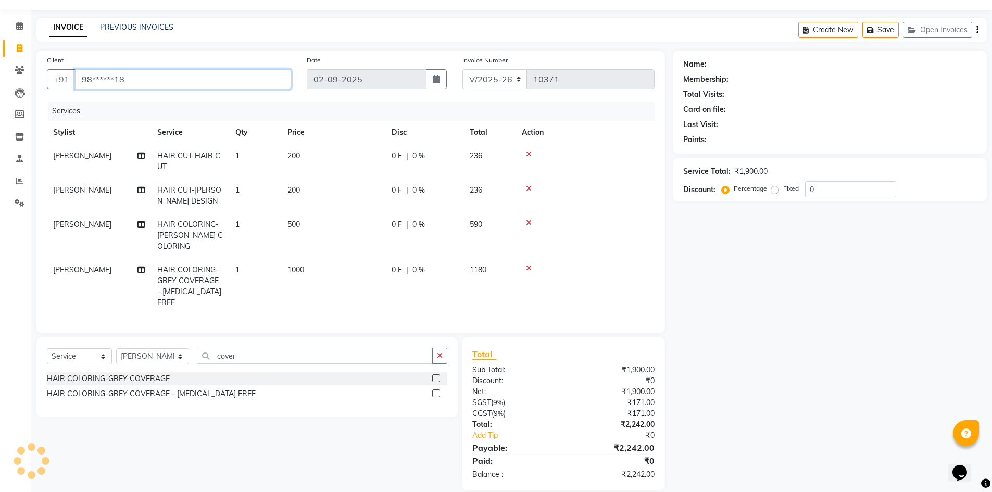
type input "98******18"
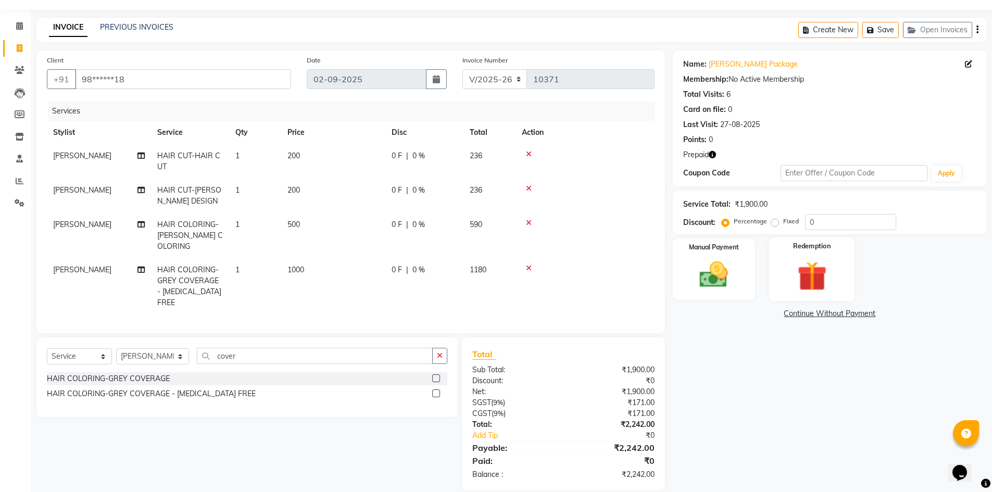
click at [834, 281] on img at bounding box center [812, 276] width 48 height 37
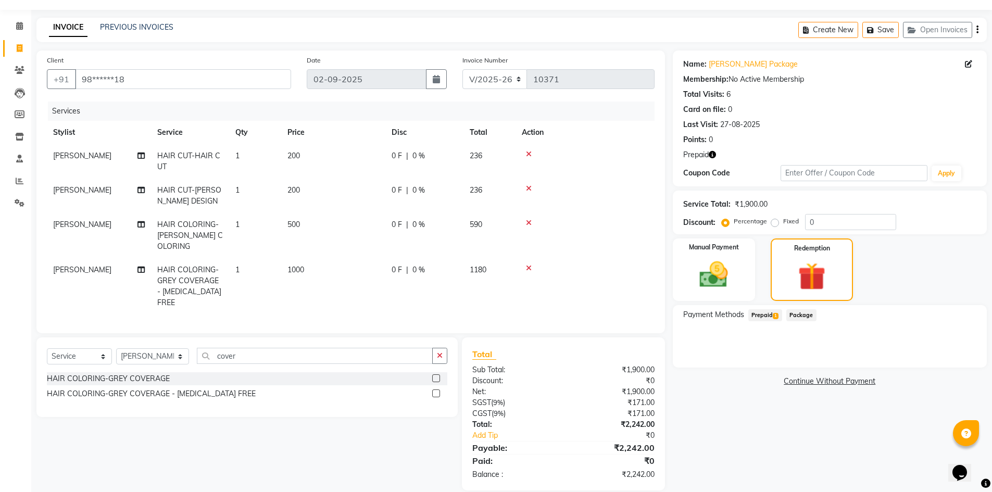
click at [768, 315] on span "Prepaid 1" at bounding box center [766, 315] width 34 height 12
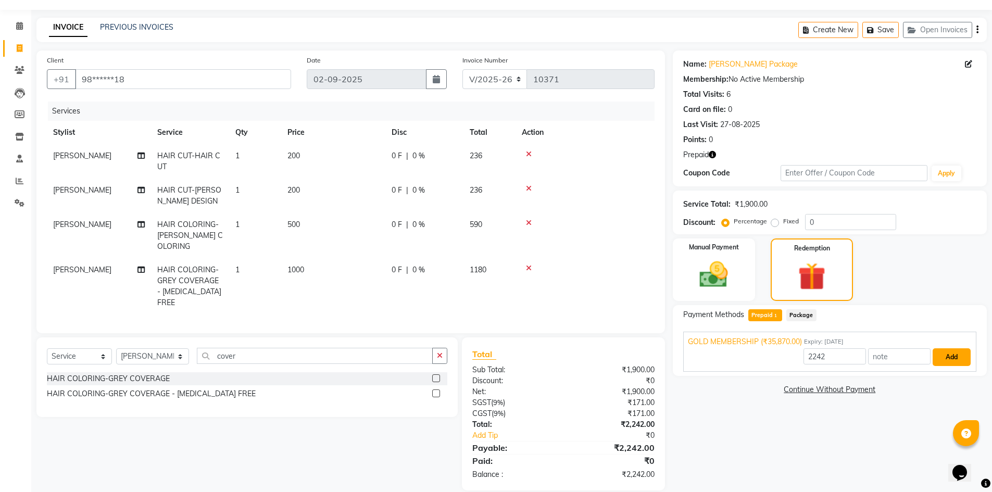
click at [948, 354] on button "Add" at bounding box center [952, 358] width 38 height 18
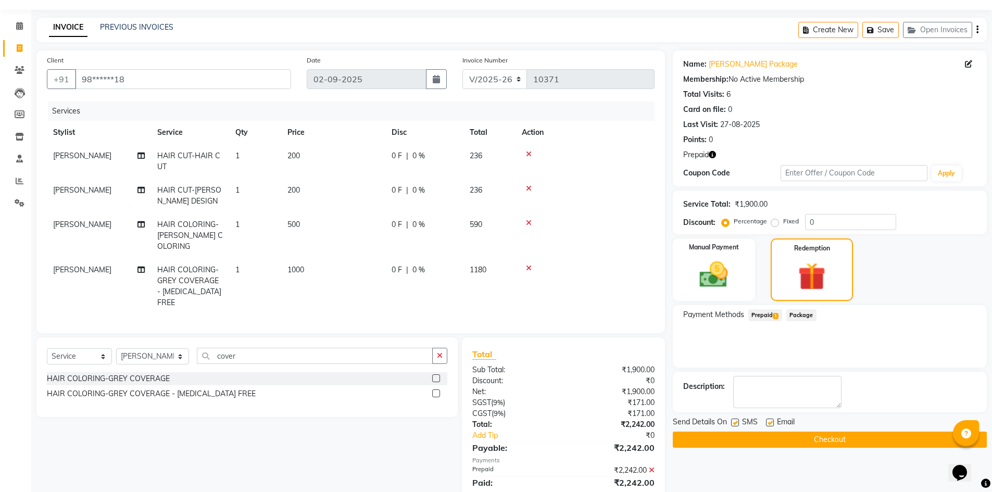
click at [839, 437] on button "Checkout" at bounding box center [830, 440] width 314 height 16
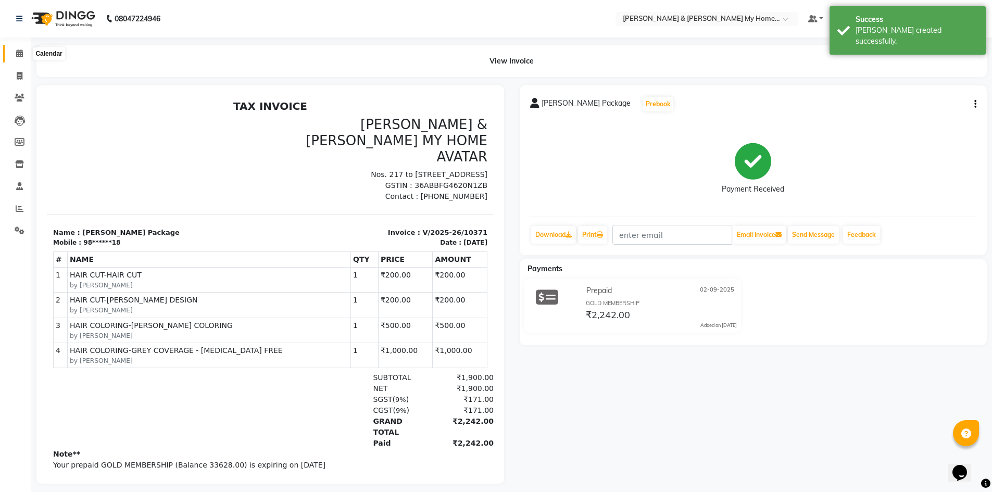
click at [16, 54] on icon at bounding box center [19, 53] width 7 height 8
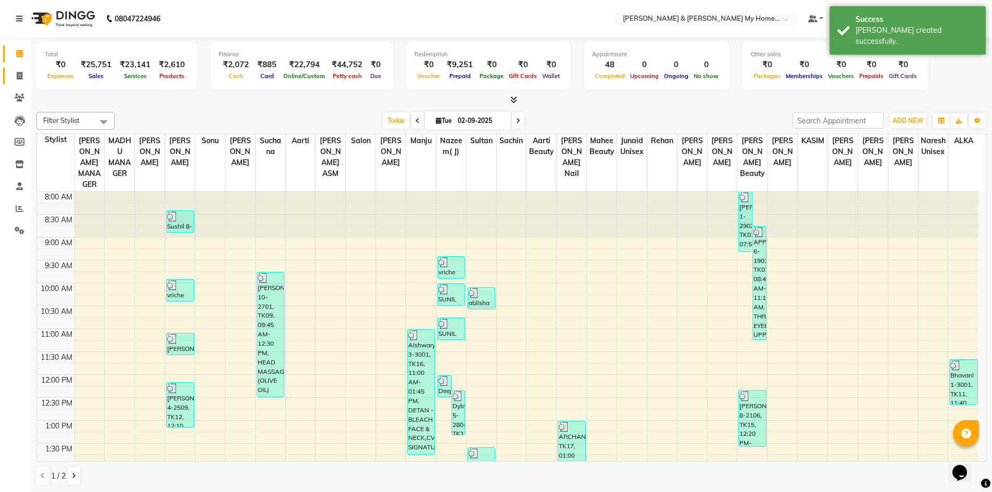
click at [20, 78] on icon at bounding box center [20, 76] width 6 height 8
select select "service"
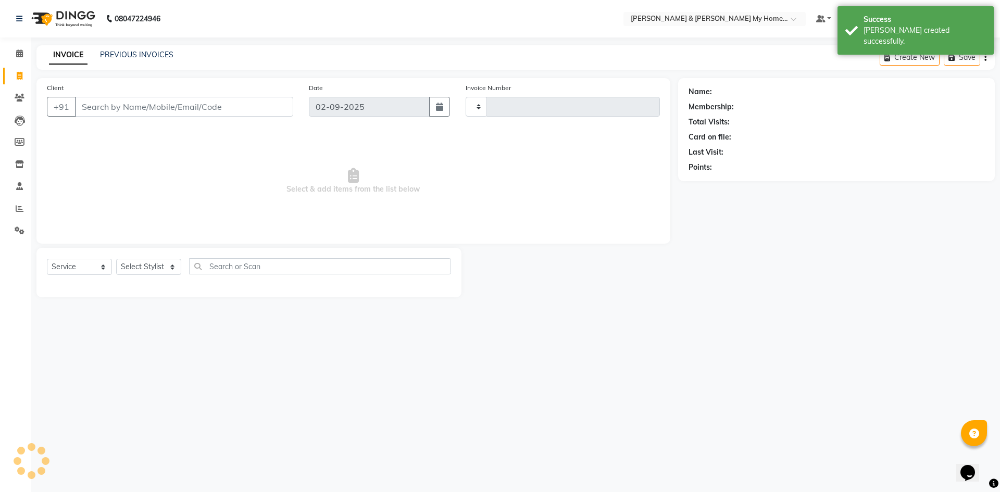
type input "10372"
select select "8193"
click at [140, 50] on link "PREVIOUS INVOICES" at bounding box center [136, 54] width 73 height 9
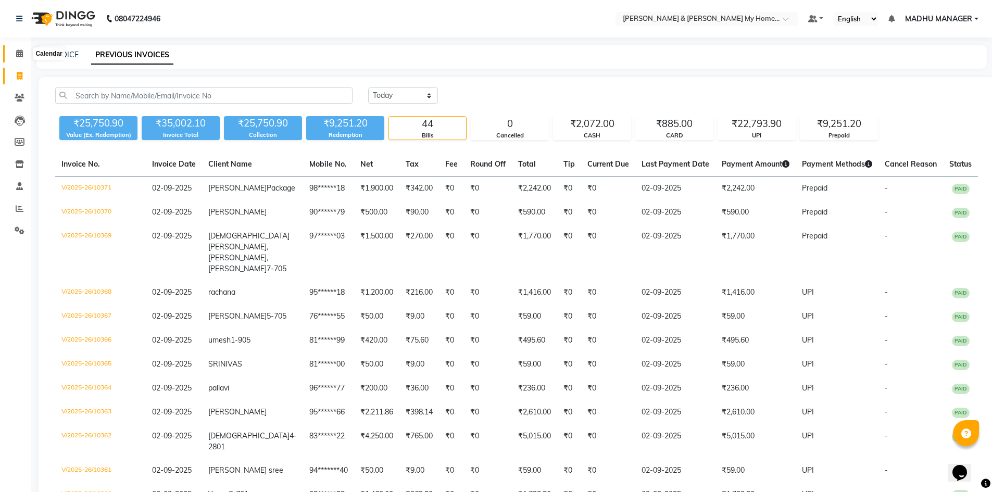
click at [22, 55] on icon at bounding box center [19, 53] width 7 height 8
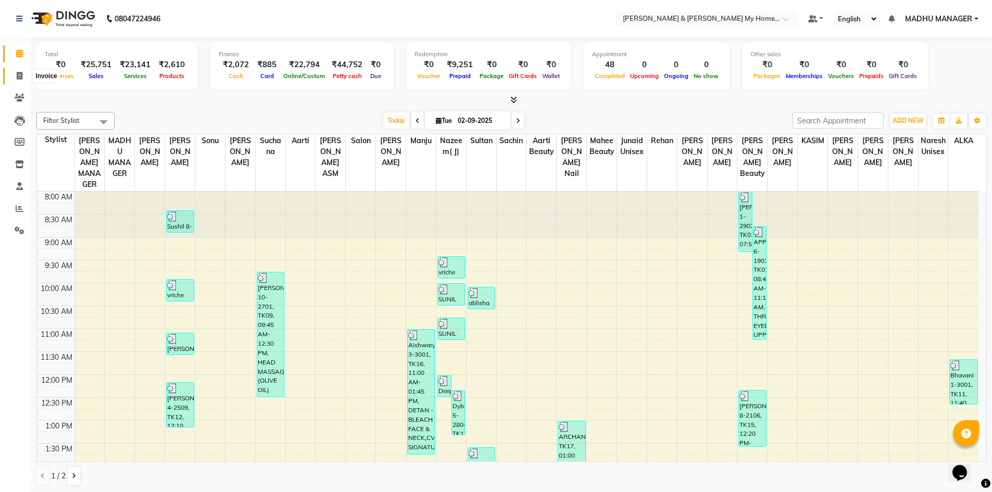
click at [22, 68] on link "Invoice" at bounding box center [15, 76] width 25 height 17
select select "service"
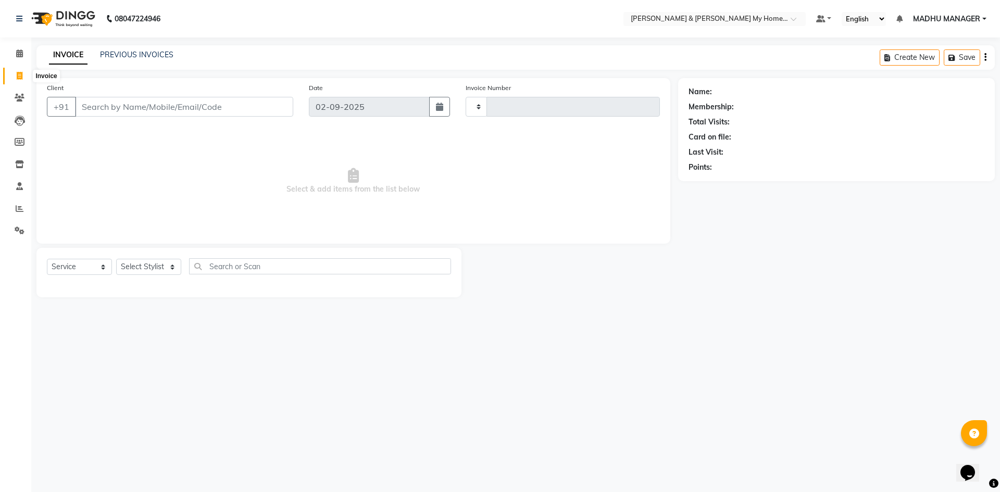
type input "10372"
click at [18, 78] on icon at bounding box center [20, 76] width 6 height 8
select select "service"
type input "10372"
select select "8193"
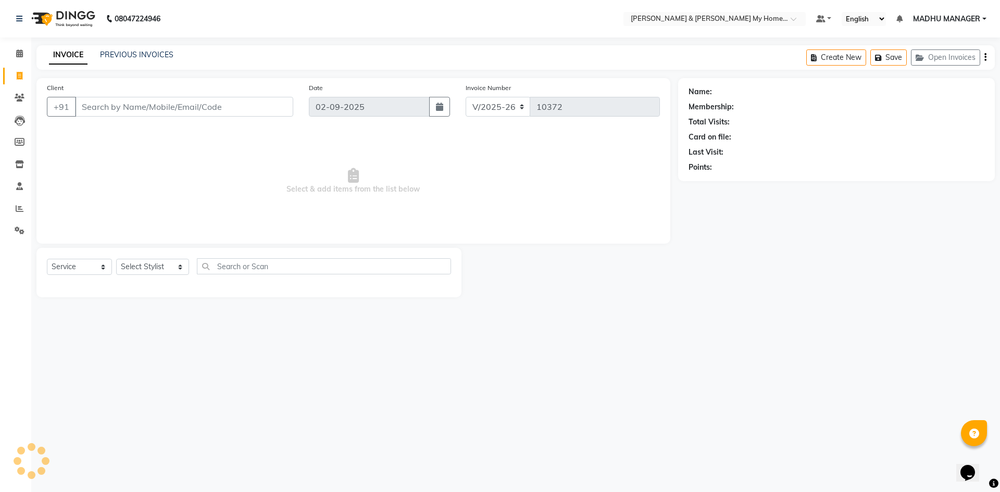
click at [116, 49] on div "INVOICE PREVIOUS INVOICES Create New Save Open Invoices" at bounding box center [515, 57] width 959 height 24
click at [133, 44] on div "08047224946 Select Location × Toni & Guy My Home Avatar, Rajendranagar Default …" at bounding box center [500, 246] width 1000 height 492
click at [132, 52] on link "PREVIOUS INVOICES" at bounding box center [136, 54] width 73 height 9
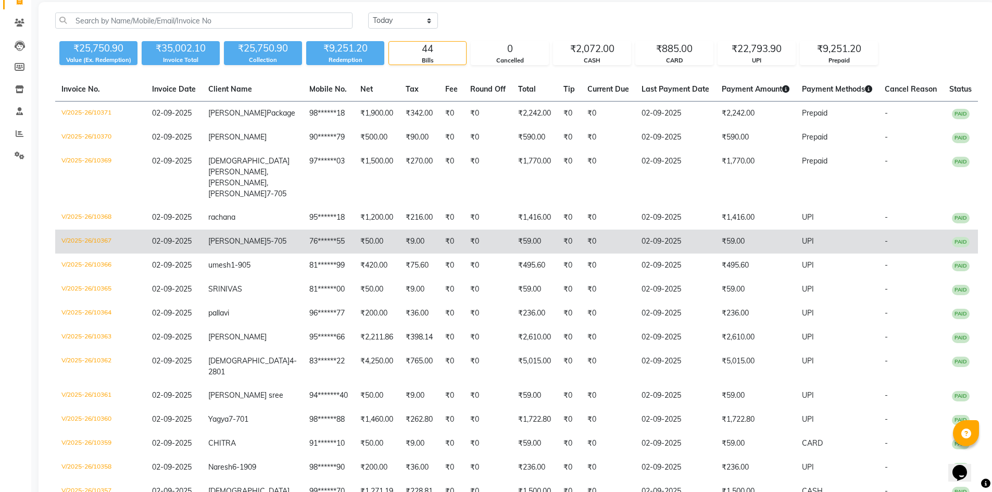
scroll to position [58, 0]
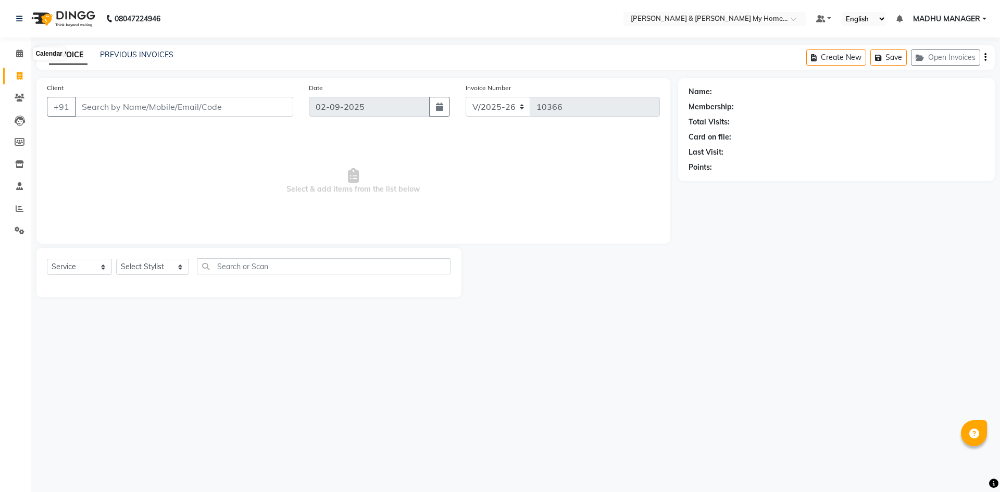
select select "8193"
select select "service"
click at [22, 50] on icon at bounding box center [19, 53] width 7 height 8
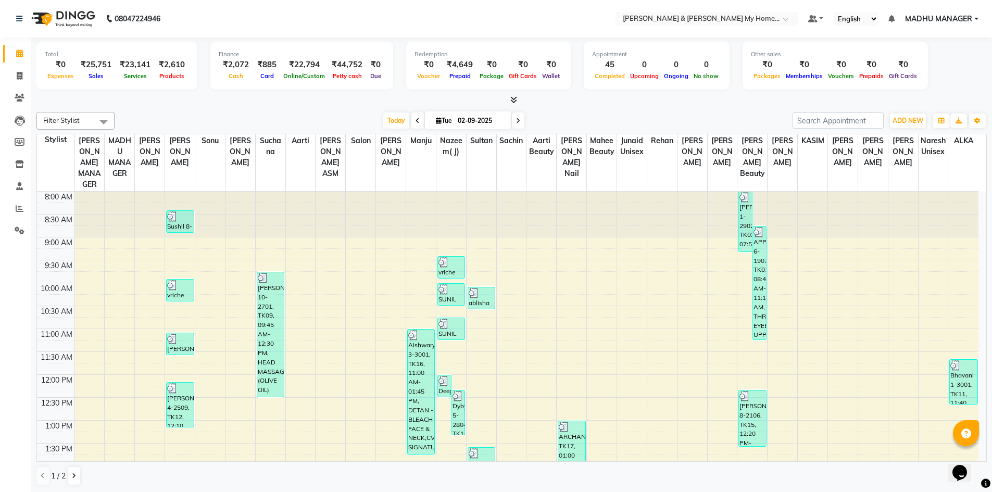
click at [22, 47] on link "Calendar" at bounding box center [15, 53] width 25 height 17
click at [17, 71] on span at bounding box center [19, 76] width 18 height 12
select select "8193"
select select "service"
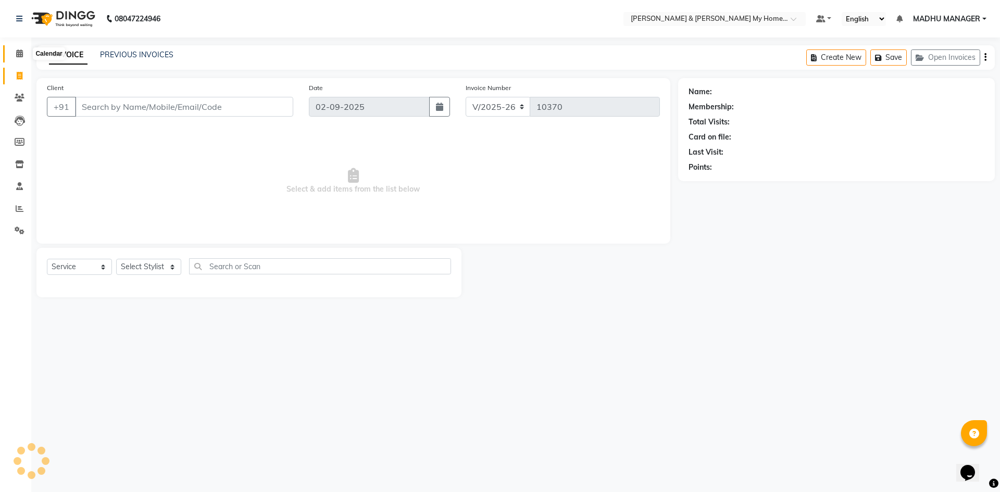
click at [19, 55] on icon at bounding box center [19, 53] width 7 height 8
